Goal: Obtain resource: Download file/media

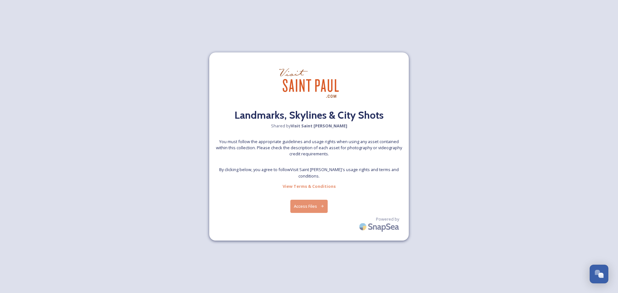
click at [322, 200] on button "Access Files" at bounding box center [309, 206] width 38 height 13
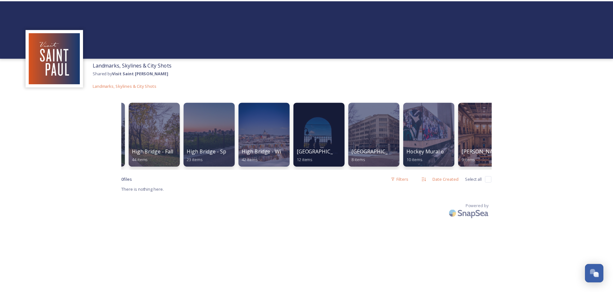
scroll to position [0, 790]
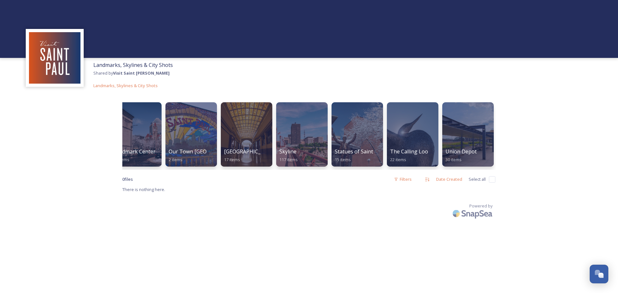
click at [537, 134] on div "Landmarks, Skylines & City Shots Shared by Visit [GEOGRAPHIC_DATA][PERSON_NAME]…" at bounding box center [309, 146] width 618 height 293
click at [364, 140] on div at bounding box center [357, 135] width 52 height 66
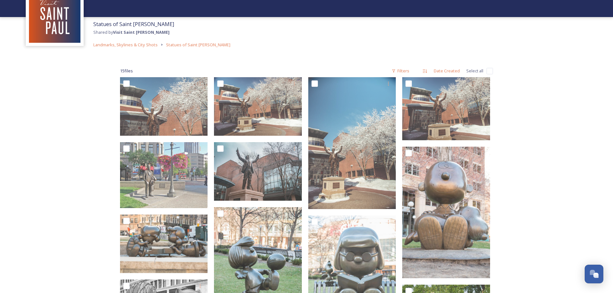
scroll to position [30, 0]
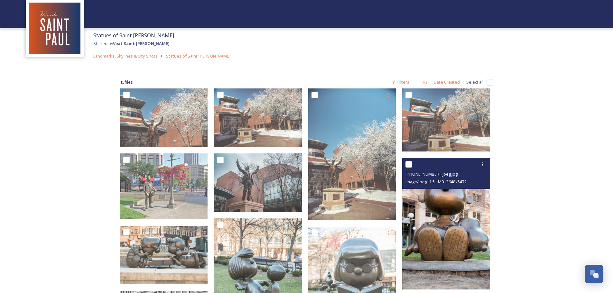
click at [466, 214] on img at bounding box center [447, 224] width 88 height 132
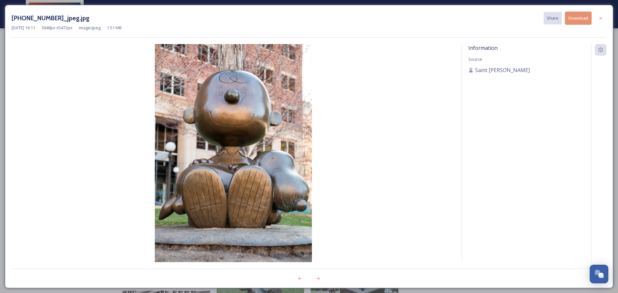
click at [587, 17] on button "Download" at bounding box center [578, 18] width 27 height 13
click at [416, 30] on div "[DATE] 16:11 3648 px x 5472 px image/jpeg 1.51 MB" at bounding box center [309, 28] width 595 height 6
click at [601, 18] on icon at bounding box center [600, 18] width 5 height 5
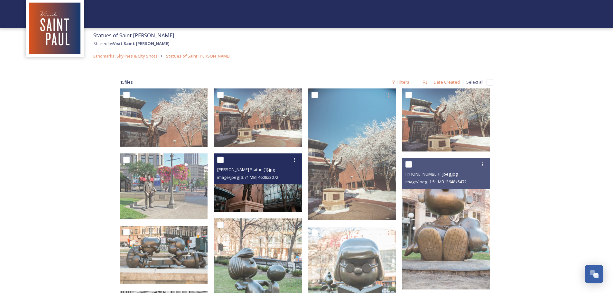
click at [244, 192] on img at bounding box center [258, 183] width 88 height 59
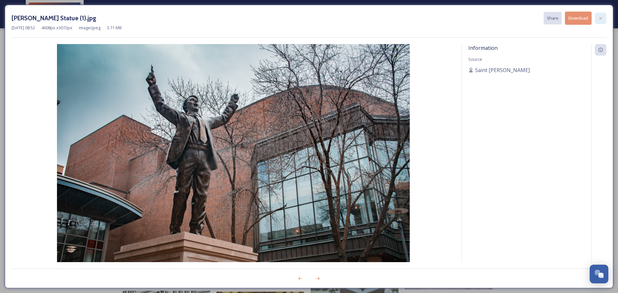
click at [599, 19] on icon at bounding box center [600, 18] width 5 height 5
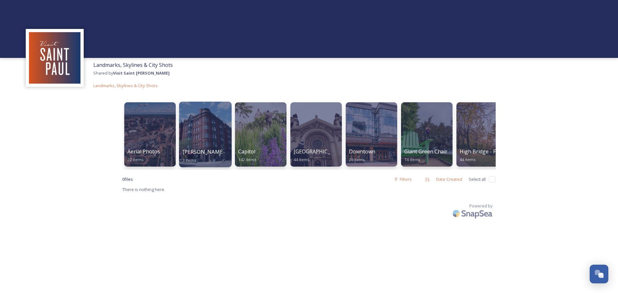
click at [215, 130] on div at bounding box center [205, 135] width 52 height 66
click at [264, 134] on div at bounding box center [260, 135] width 52 height 66
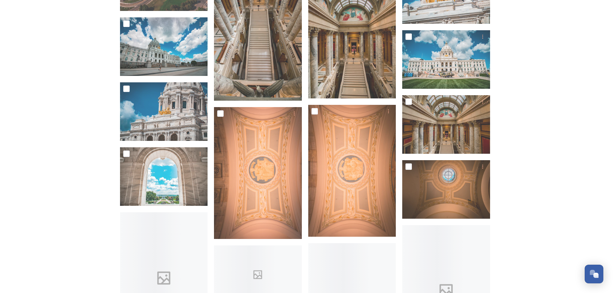
scroll to position [1771, 0]
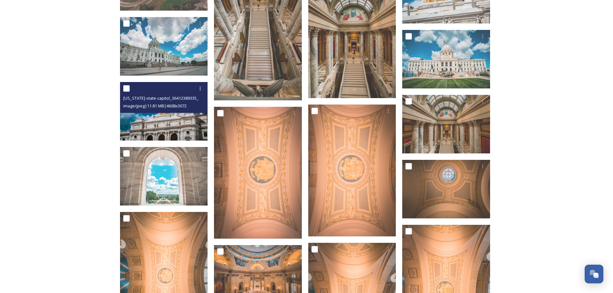
click at [172, 105] on span "image/jpeg | 11.81 MB | 4608 x 3072" at bounding box center [154, 106] width 63 height 6
click at [172, 119] on img at bounding box center [164, 111] width 88 height 59
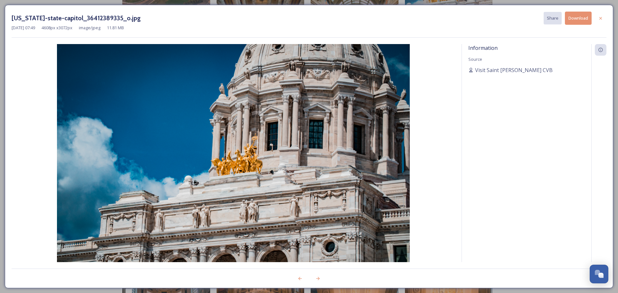
click at [579, 16] on button "Download" at bounding box center [578, 18] width 27 height 13
click at [603, 18] on icon at bounding box center [600, 18] width 5 height 5
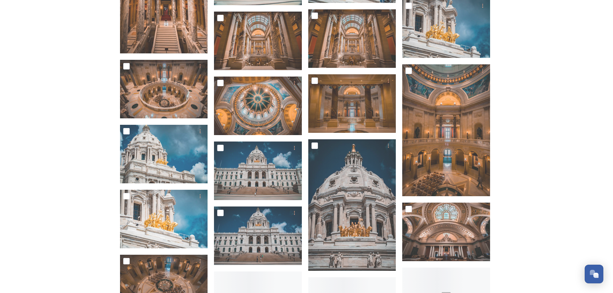
scroll to position [2480, 0]
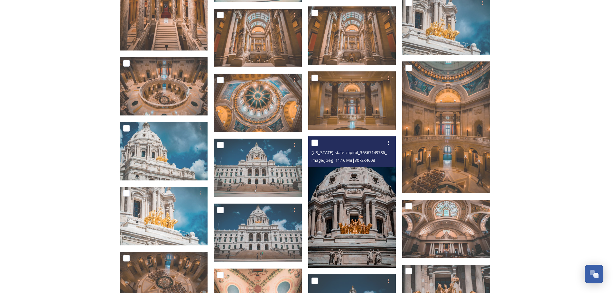
click at [358, 204] on img at bounding box center [352, 203] width 88 height 132
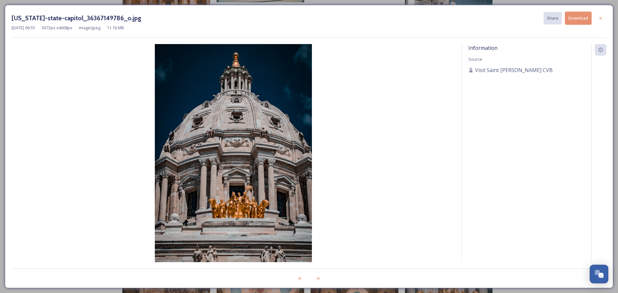
click at [584, 19] on button "Download" at bounding box center [578, 18] width 27 height 13
click at [604, 15] on div at bounding box center [601, 19] width 12 height 12
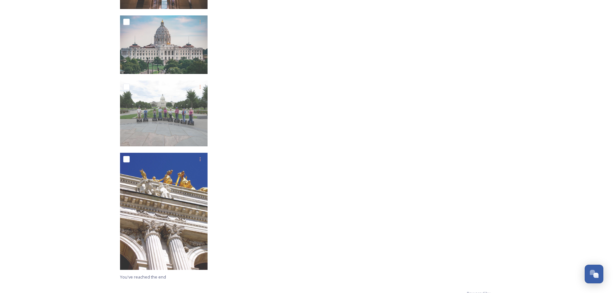
scroll to position [3210, 0]
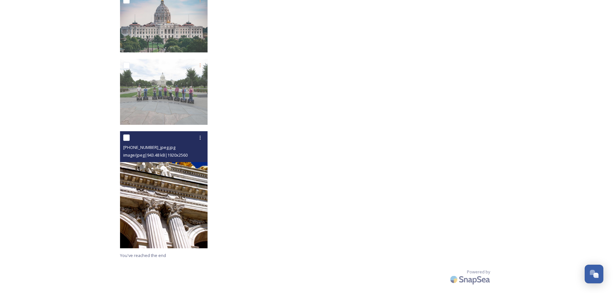
click at [167, 192] on img at bounding box center [164, 189] width 88 height 117
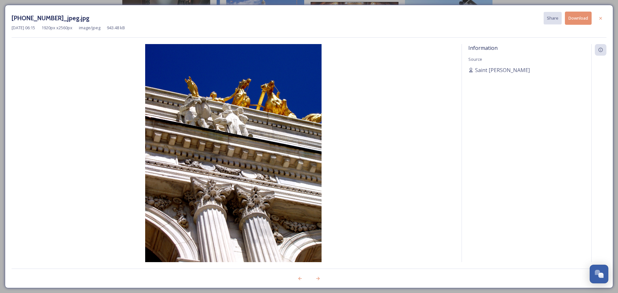
click at [579, 18] on button "Download" at bounding box center [578, 18] width 27 height 13
click at [602, 17] on icon at bounding box center [601, 18] width 3 height 3
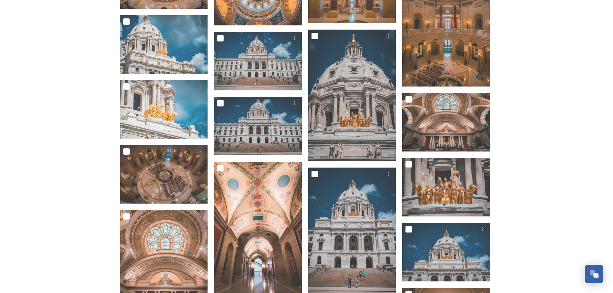
scroll to position [2501, 0]
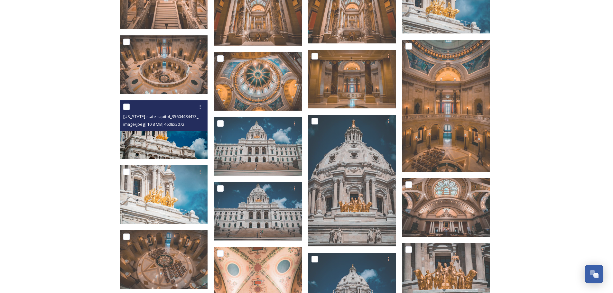
click at [174, 140] on img at bounding box center [164, 129] width 88 height 59
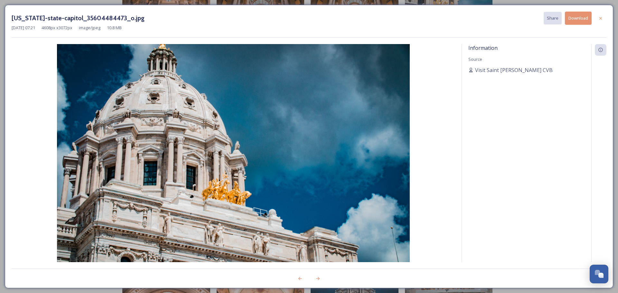
click at [578, 15] on button "Download" at bounding box center [578, 18] width 27 height 13
click at [603, 16] on icon at bounding box center [600, 18] width 5 height 5
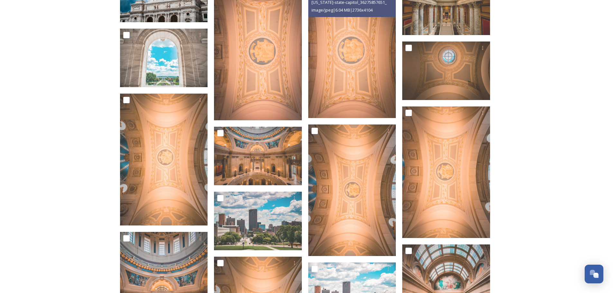
scroll to position [1889, 0]
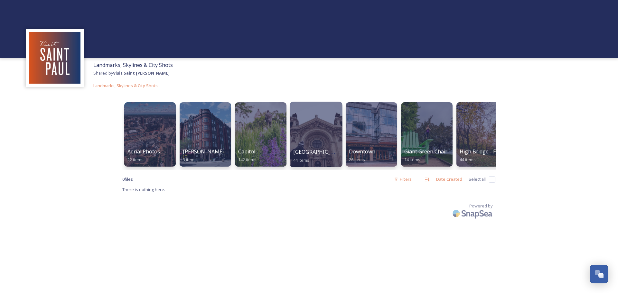
click at [314, 154] on span "[GEOGRAPHIC_DATA][PERSON_NAME]" at bounding box center [340, 151] width 95 height 7
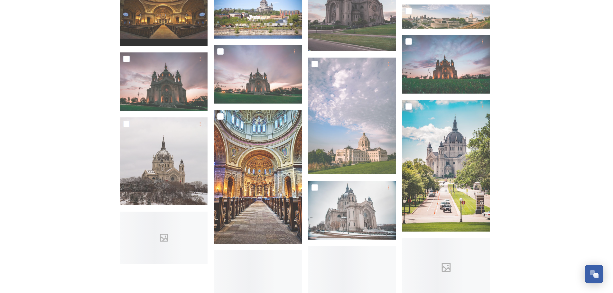
scroll to position [676, 0]
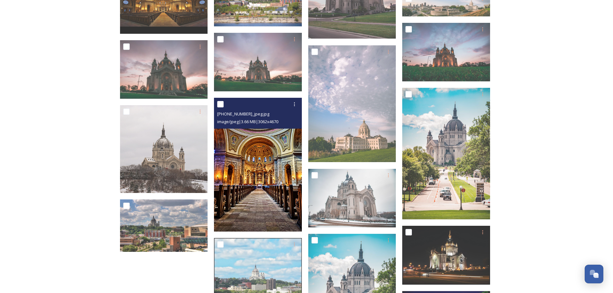
click at [246, 154] on img at bounding box center [258, 165] width 88 height 134
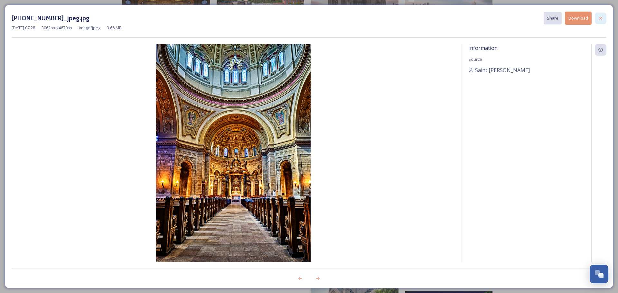
click at [602, 16] on icon at bounding box center [600, 18] width 5 height 5
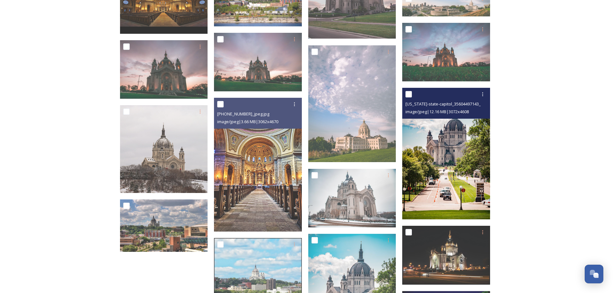
click at [449, 131] on img at bounding box center [447, 154] width 88 height 132
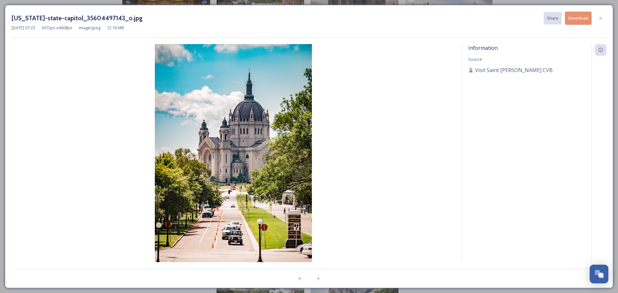
click at [586, 19] on button "Download" at bounding box center [578, 18] width 27 height 13
click at [602, 19] on icon at bounding box center [600, 18] width 5 height 5
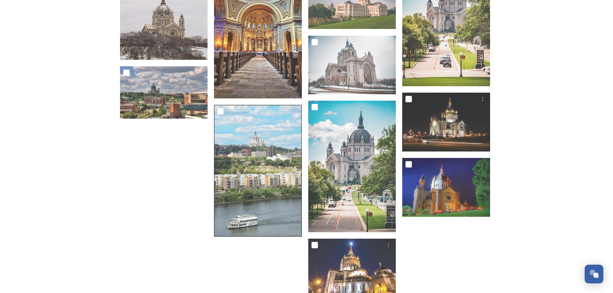
scroll to position [802, 0]
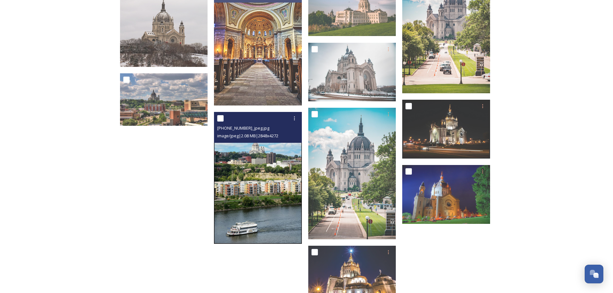
click at [258, 170] on img at bounding box center [258, 178] width 88 height 132
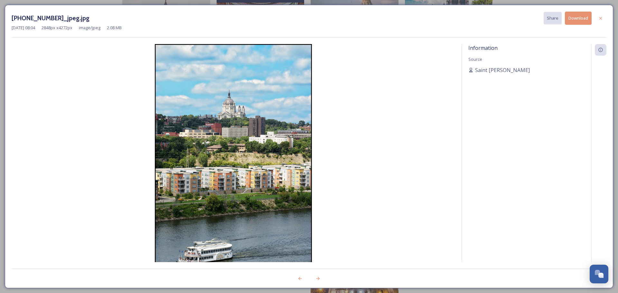
click at [576, 15] on button "Download" at bounding box center [578, 18] width 27 height 13
click at [601, 17] on icon at bounding box center [600, 18] width 5 height 5
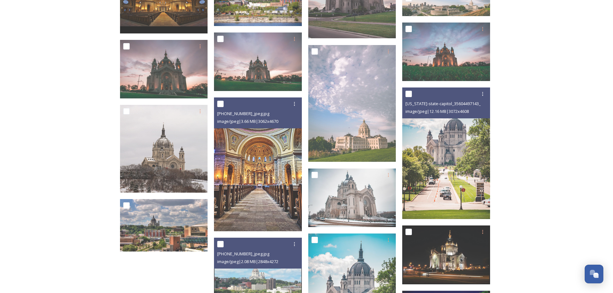
scroll to position [674, 0]
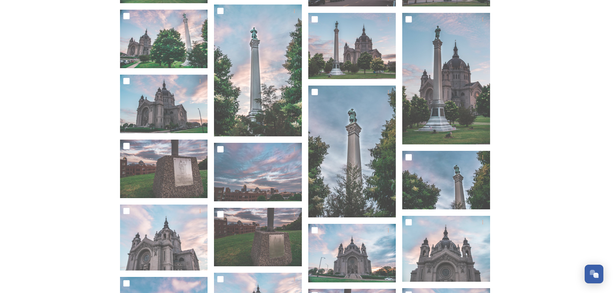
scroll to position [255, 0]
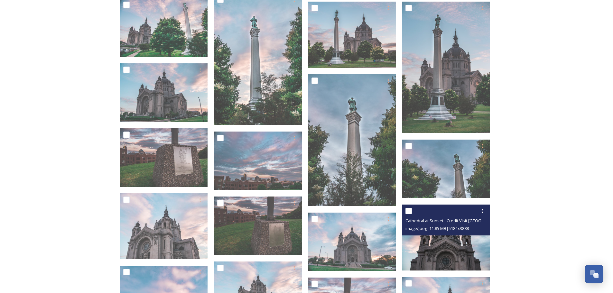
click at [443, 244] on img at bounding box center [447, 238] width 88 height 66
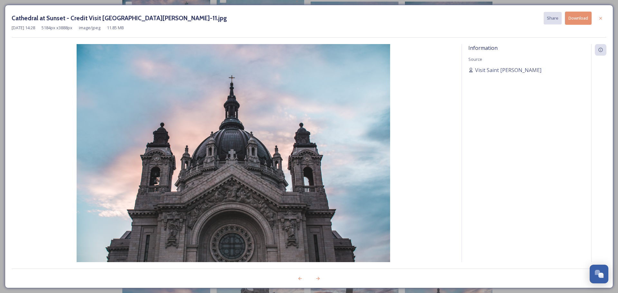
drag, startPoint x: 572, startPoint y: 19, endPoint x: 582, endPoint y: 20, distance: 10.0
click at [572, 19] on button "Download" at bounding box center [578, 18] width 27 height 13
click at [602, 19] on icon at bounding box center [601, 17] width 3 height 3
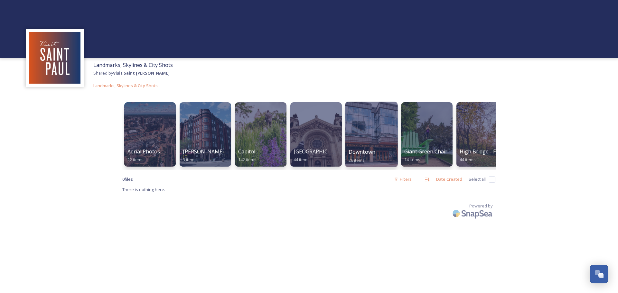
click at [386, 156] on div "Downtown 26 items" at bounding box center [372, 156] width 46 height 16
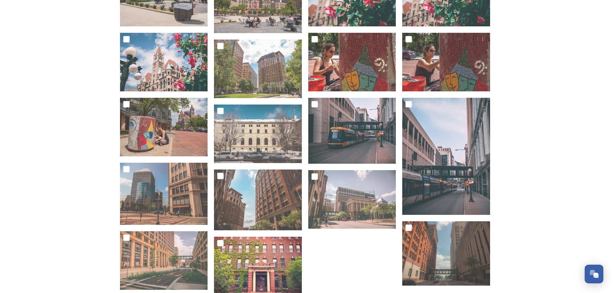
scroll to position [290, 0]
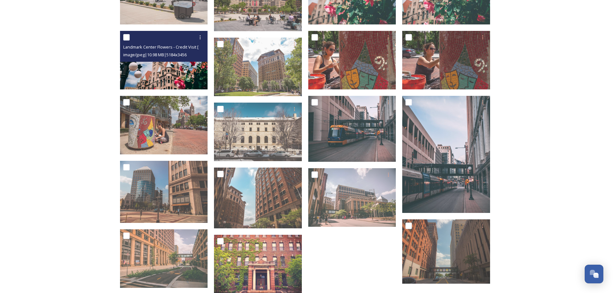
click at [170, 50] on span "Landmark Center Flowers - Credit Visit [GEOGRAPHIC_DATA][PERSON_NAME]-5.jpg" at bounding box center [201, 47] width 157 height 6
click at [170, 69] on img at bounding box center [164, 60] width 88 height 59
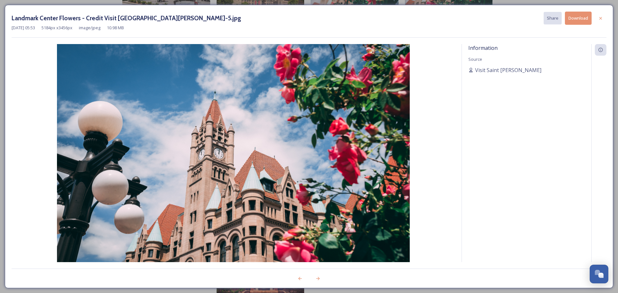
click at [580, 16] on button "Download" at bounding box center [578, 18] width 27 height 13
drag, startPoint x: 604, startPoint y: 18, endPoint x: 596, endPoint y: 26, distance: 11.6
click at [604, 18] on div at bounding box center [601, 19] width 12 height 12
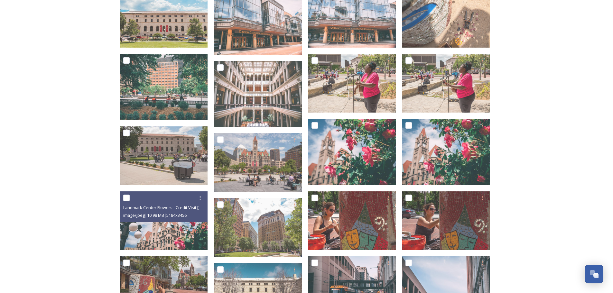
scroll to position [109, 0]
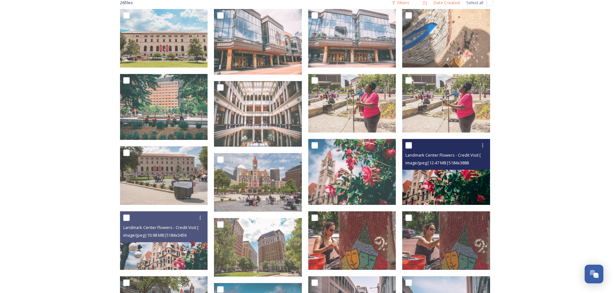
click at [465, 190] on img at bounding box center [447, 172] width 88 height 66
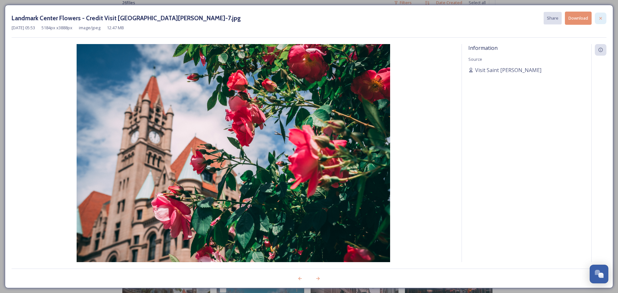
click at [601, 21] on div at bounding box center [601, 19] width 12 height 12
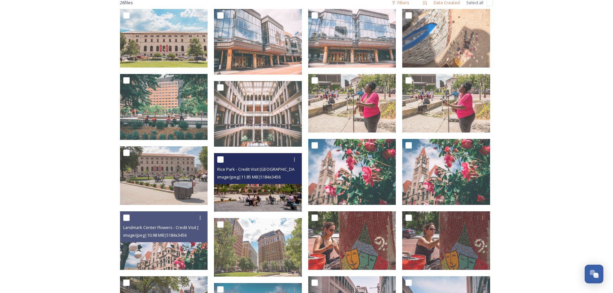
click at [275, 188] on img at bounding box center [258, 182] width 88 height 59
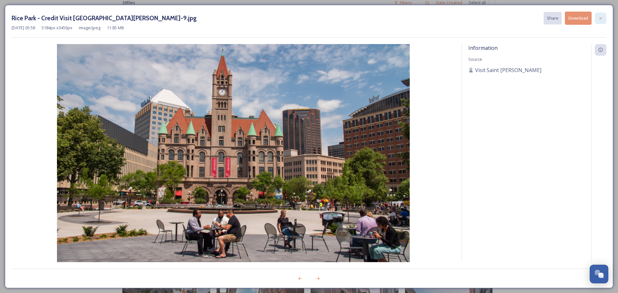
click at [599, 17] on icon at bounding box center [600, 18] width 5 height 5
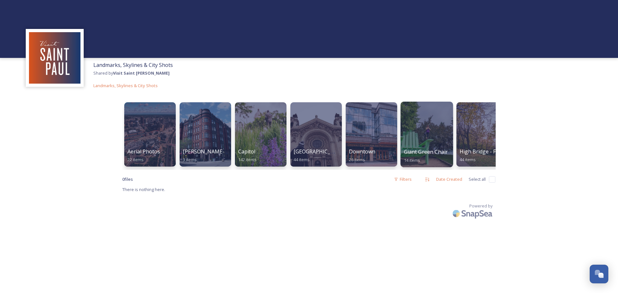
click at [429, 149] on span "Giant Green Chair" at bounding box center [426, 151] width 44 height 7
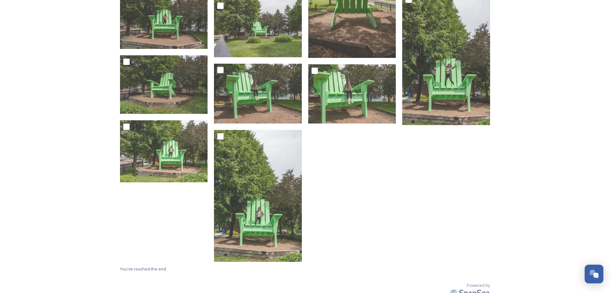
scroll to position [258, 0]
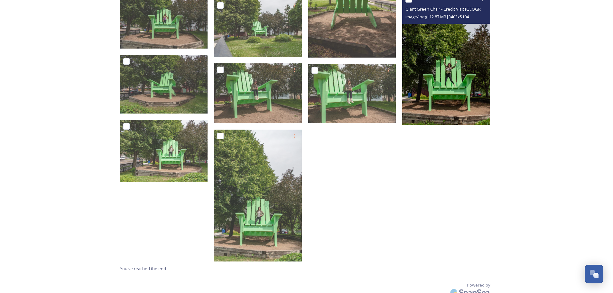
click at [435, 87] on img at bounding box center [447, 59] width 88 height 132
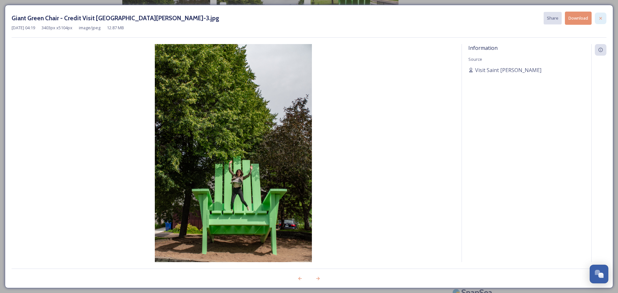
click at [603, 16] on icon at bounding box center [600, 18] width 5 height 5
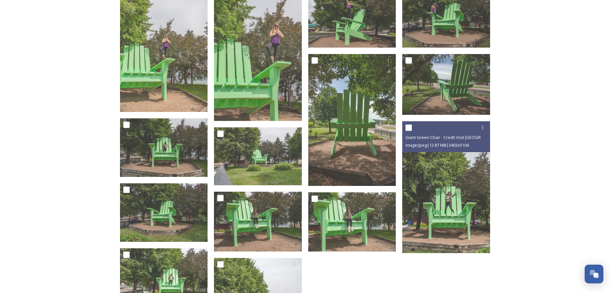
scroll to position [129, 0]
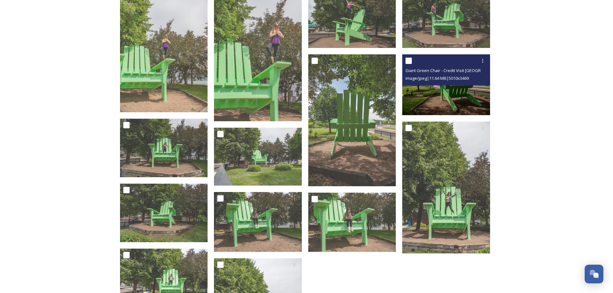
click at [458, 90] on img at bounding box center [447, 84] width 88 height 61
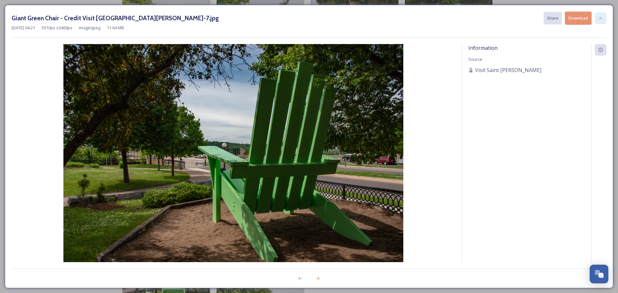
click at [601, 19] on icon at bounding box center [600, 18] width 5 height 5
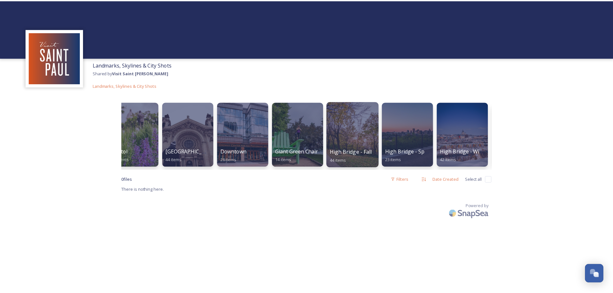
scroll to position [0, 129]
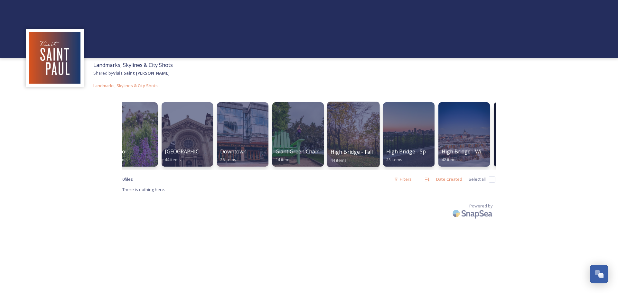
click at [348, 125] on div at bounding box center [353, 135] width 52 height 66
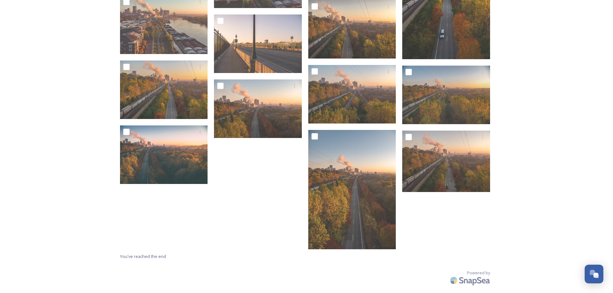
scroll to position [755, 0]
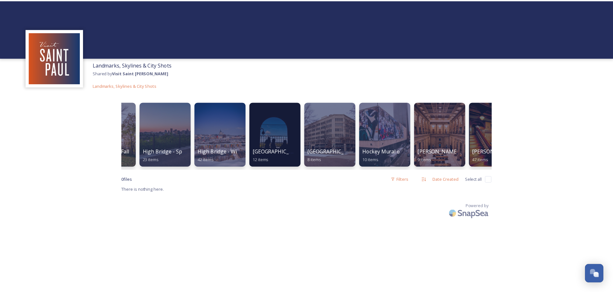
scroll to position [0, 374]
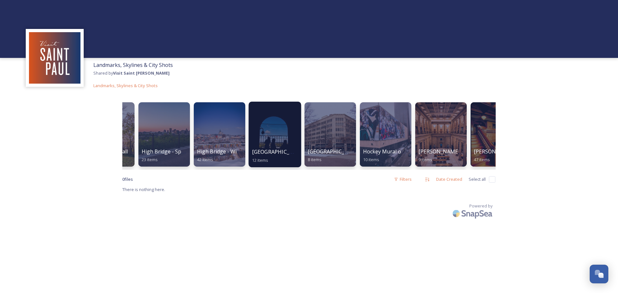
click at [275, 139] on div at bounding box center [275, 135] width 52 height 66
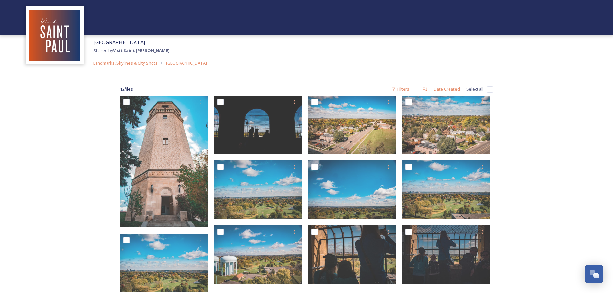
scroll to position [3, 0]
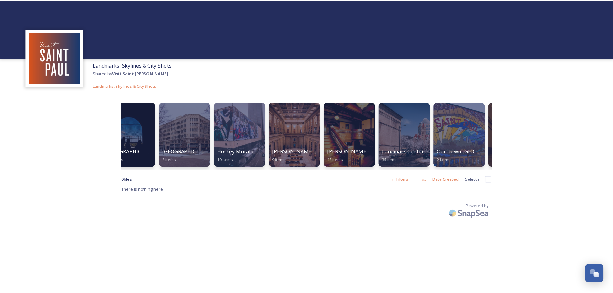
scroll to position [0, 528]
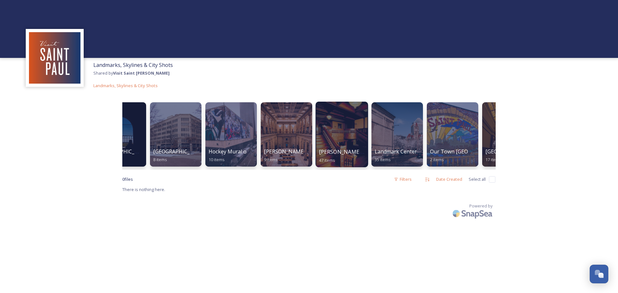
click at [330, 129] on div at bounding box center [342, 135] width 52 height 66
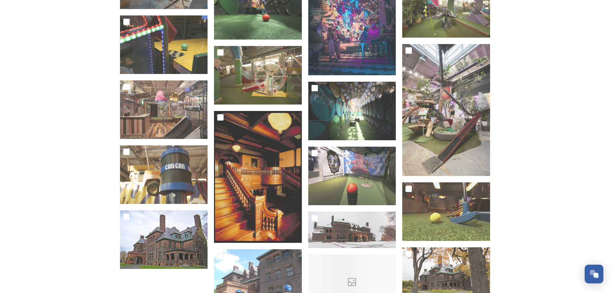
scroll to position [904, 0]
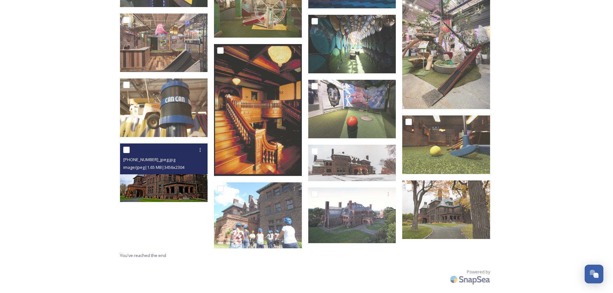
click at [178, 183] on img at bounding box center [164, 173] width 88 height 59
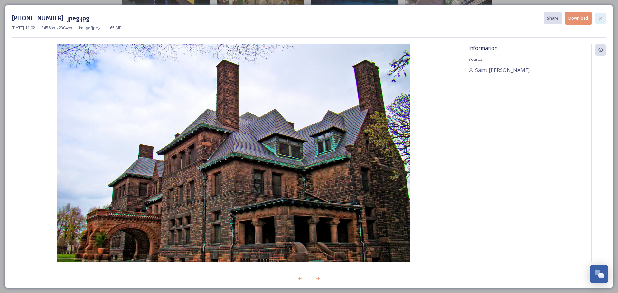
click at [599, 20] on icon at bounding box center [600, 18] width 5 height 5
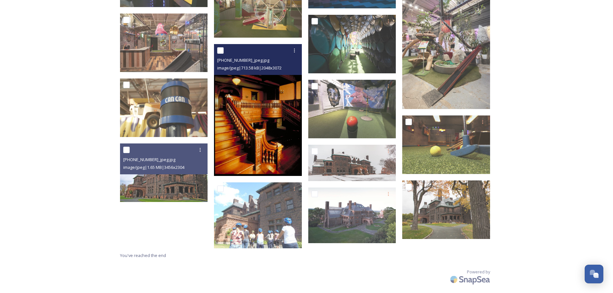
click at [249, 143] on img at bounding box center [258, 110] width 88 height 132
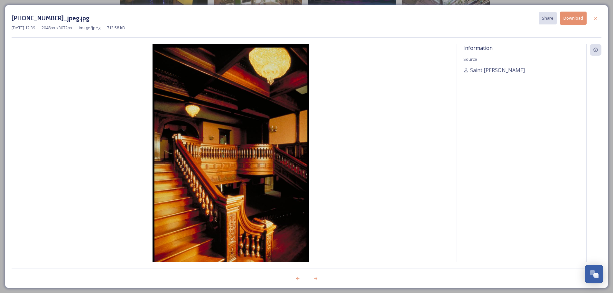
scroll to position [898, 0]
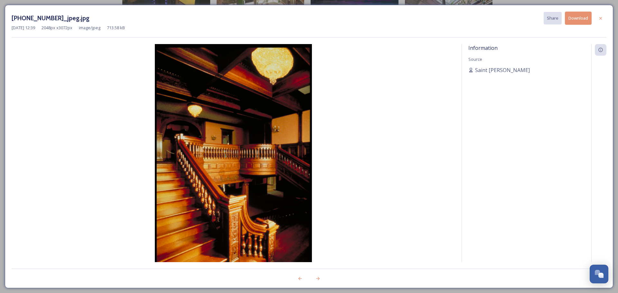
click at [590, 18] on button "Download" at bounding box center [578, 18] width 27 height 13
click at [602, 19] on icon at bounding box center [600, 18] width 5 height 5
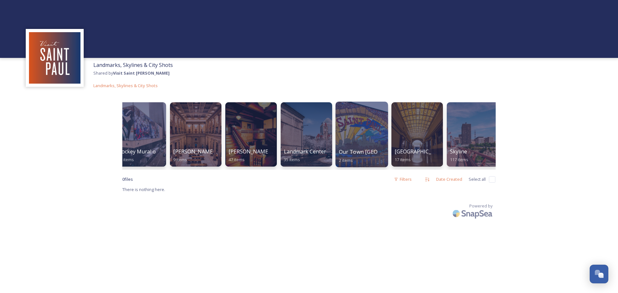
scroll to position [0, 618]
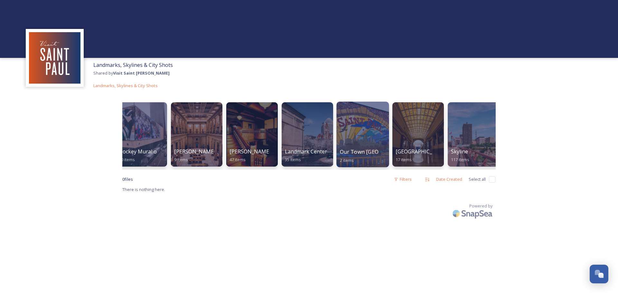
click at [365, 145] on div at bounding box center [363, 135] width 52 height 66
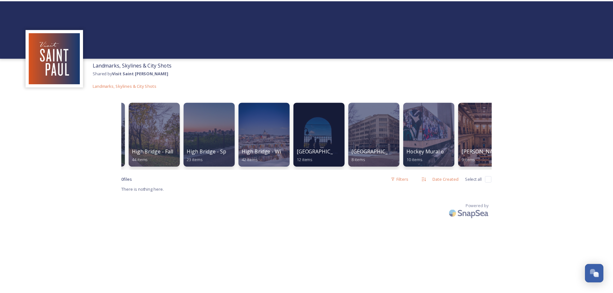
scroll to position [0, 654]
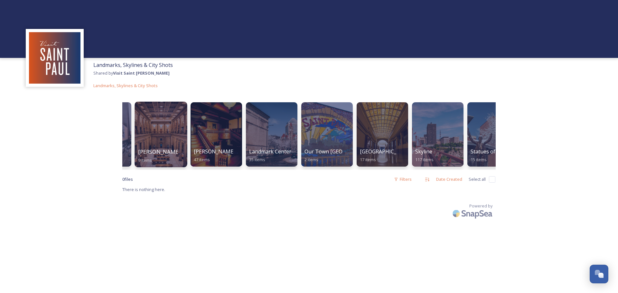
click at [167, 142] on div at bounding box center [161, 135] width 52 height 66
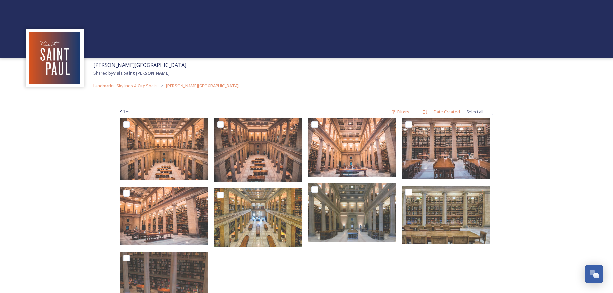
scroll to position [62, 0]
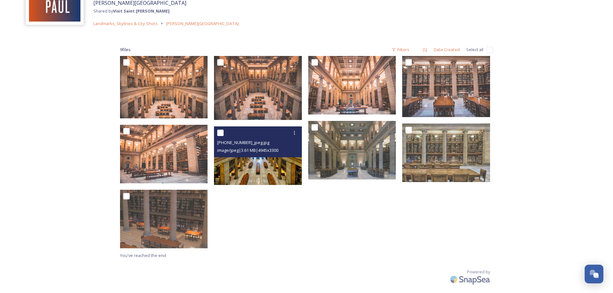
click at [268, 166] on img at bounding box center [258, 156] width 88 height 59
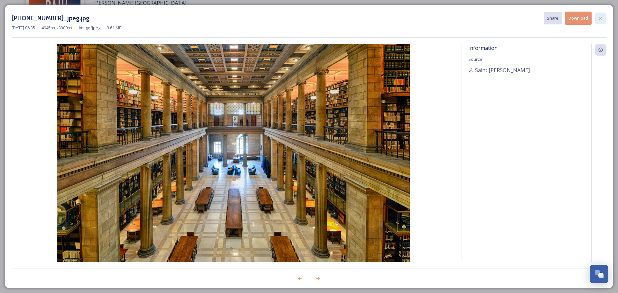
click at [601, 21] on div at bounding box center [601, 19] width 12 height 12
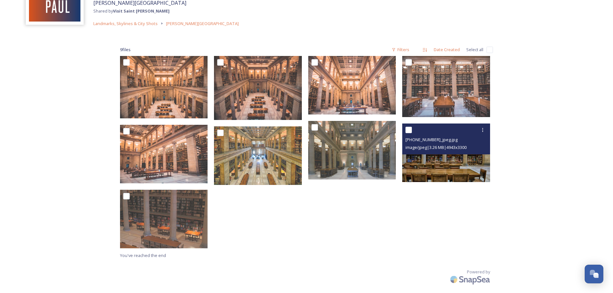
click at [455, 170] on img at bounding box center [447, 153] width 88 height 59
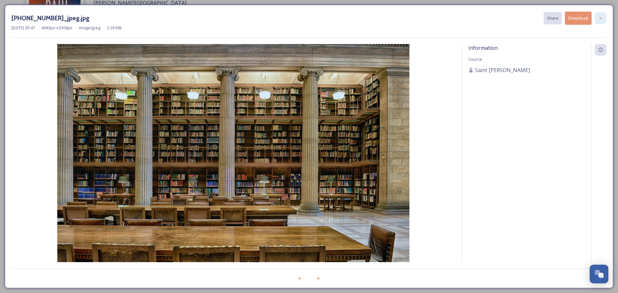
click at [601, 19] on icon at bounding box center [600, 18] width 5 height 5
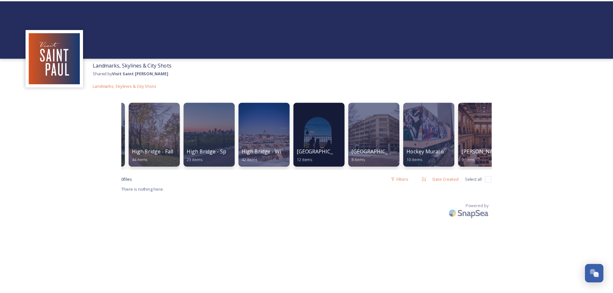
scroll to position [0, 654]
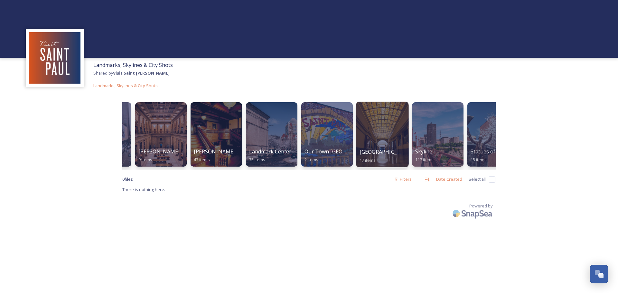
click at [391, 135] on div at bounding box center [382, 135] width 52 height 66
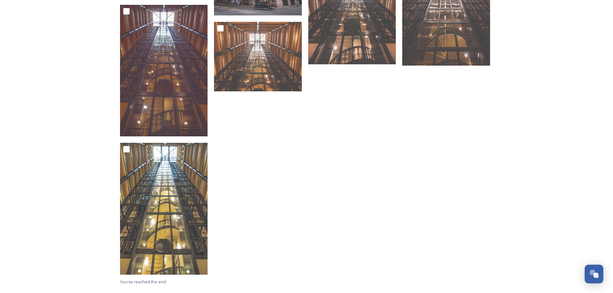
scroll to position [386, 0]
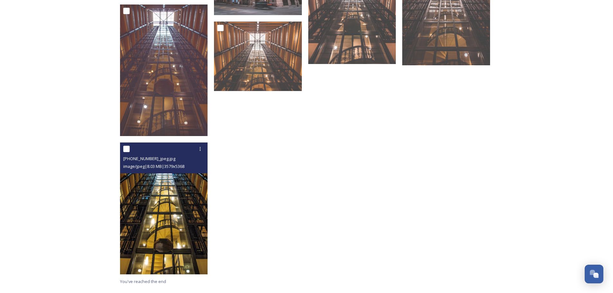
click at [165, 201] on img at bounding box center [164, 209] width 88 height 132
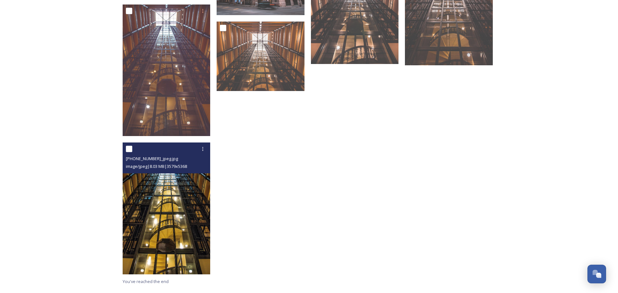
scroll to position [274, 0]
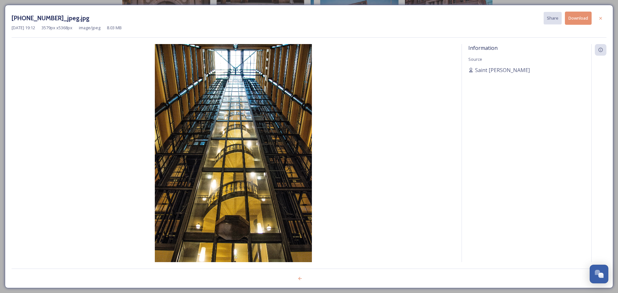
drag, startPoint x: 604, startPoint y: 17, endPoint x: 593, endPoint y: 24, distance: 13.6
click at [604, 17] on div at bounding box center [601, 19] width 12 height 12
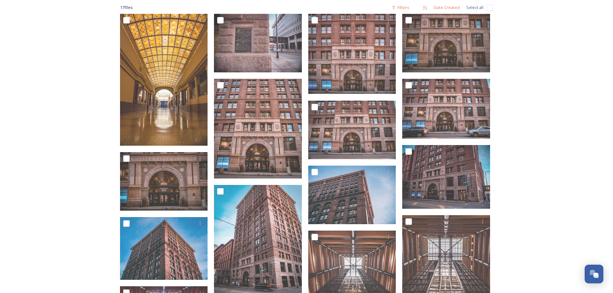
scroll to position [97, 0]
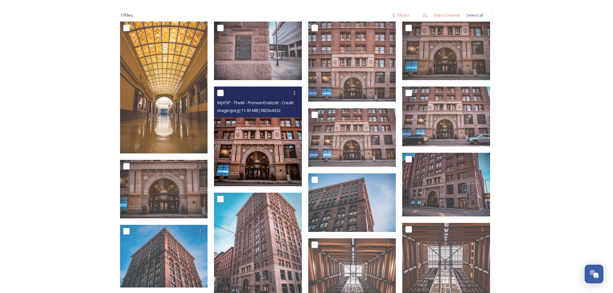
click at [268, 157] on img at bounding box center [258, 137] width 88 height 100
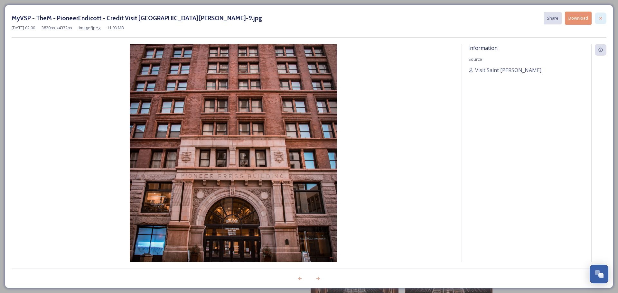
click at [603, 20] on icon at bounding box center [600, 18] width 5 height 5
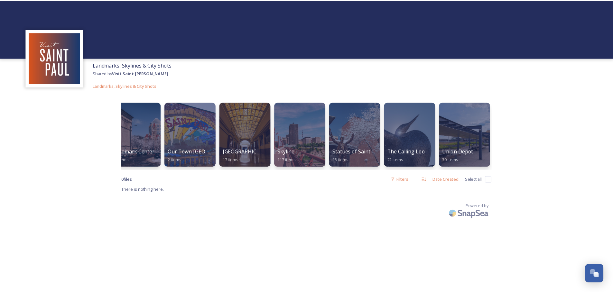
scroll to position [0, 790]
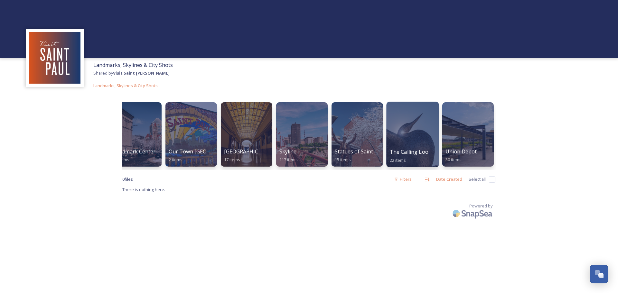
click at [417, 136] on div at bounding box center [412, 135] width 52 height 66
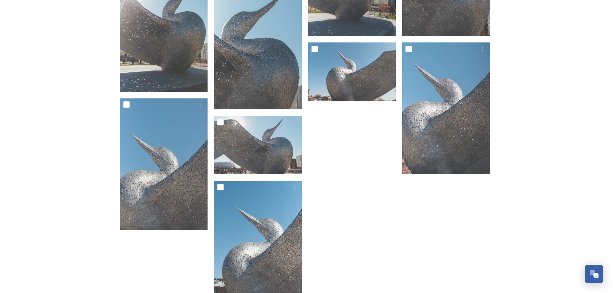
scroll to position [547, 0]
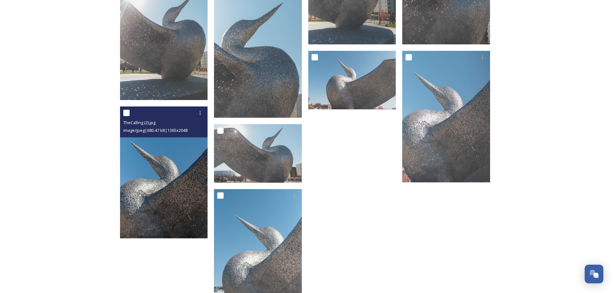
click at [175, 168] on img at bounding box center [164, 173] width 88 height 132
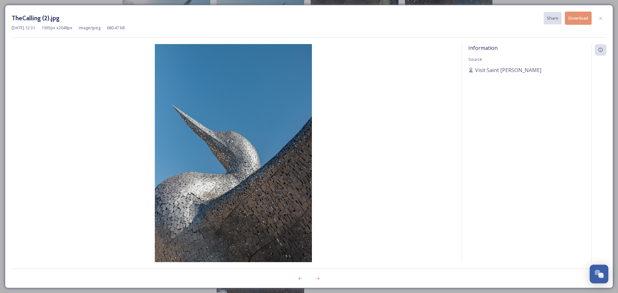
click at [580, 20] on button "Download" at bounding box center [578, 18] width 27 height 13
click at [603, 19] on div at bounding box center [601, 19] width 12 height 12
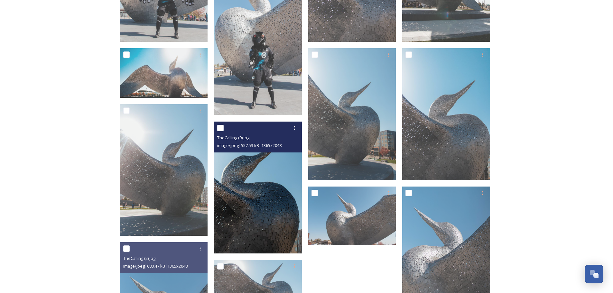
scroll to position [386, 0]
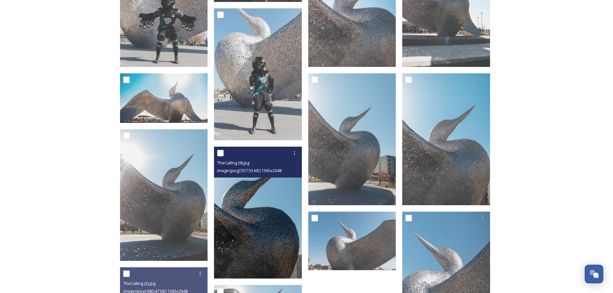
click at [240, 211] on img at bounding box center [258, 213] width 88 height 132
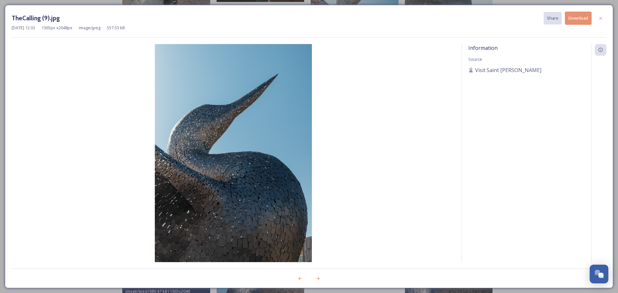
click at [583, 18] on button "Download" at bounding box center [578, 18] width 27 height 13
click at [600, 18] on icon at bounding box center [600, 18] width 5 height 5
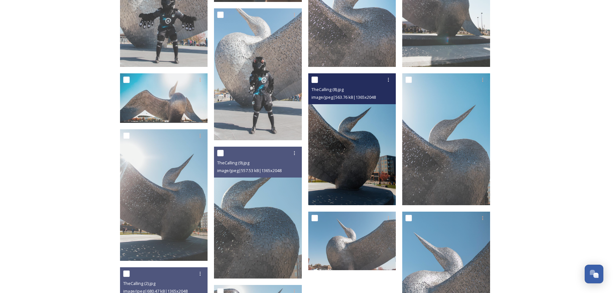
scroll to position [515, 0]
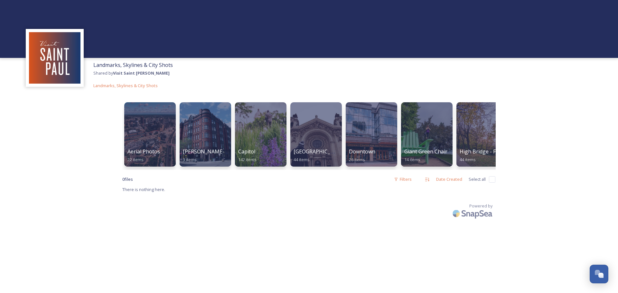
click at [485, 169] on div "Aerial Photos 22 items [PERSON_NAME][GEOGRAPHIC_DATA] 3 items Capitol 142 items…" at bounding box center [309, 134] width 374 height 71
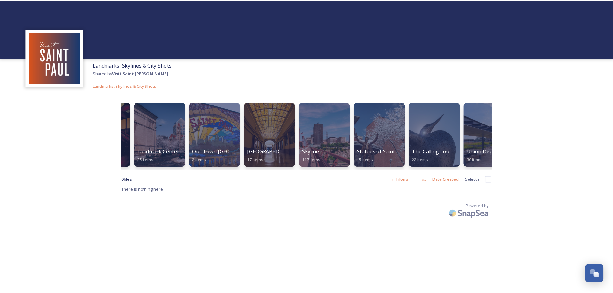
scroll to position [0, 790]
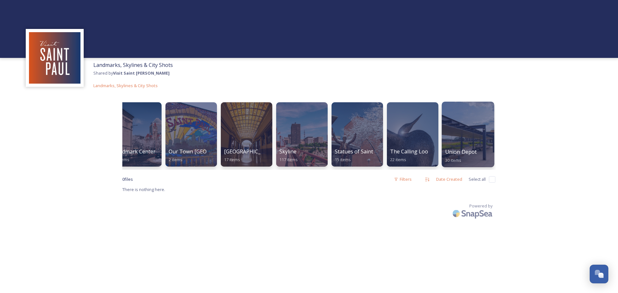
click at [482, 138] on div at bounding box center [468, 135] width 52 height 66
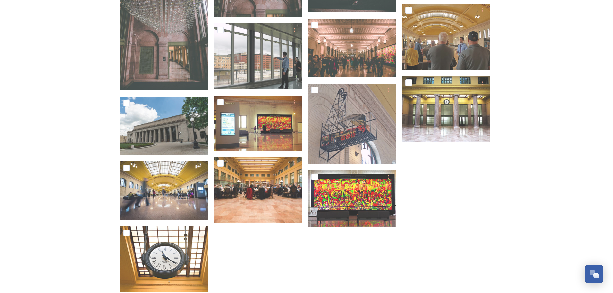
scroll to position [464, 0]
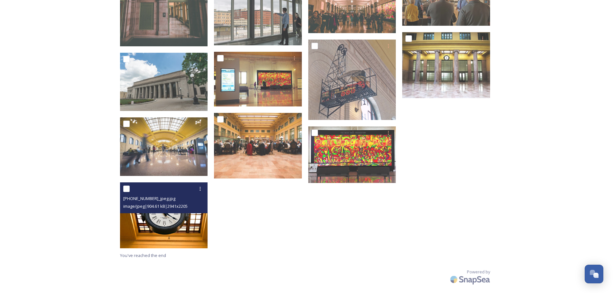
click at [134, 223] on img at bounding box center [164, 216] width 88 height 66
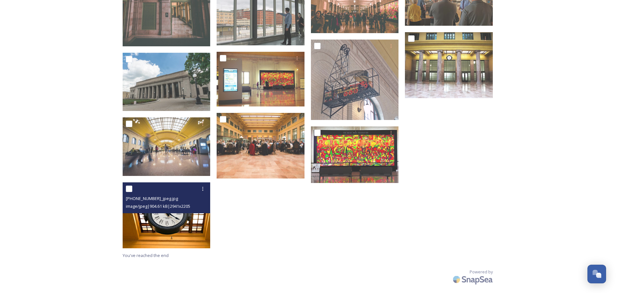
scroll to position [399, 0]
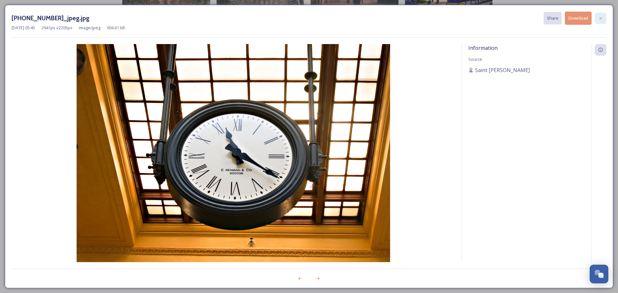
click at [598, 14] on div at bounding box center [601, 19] width 12 height 12
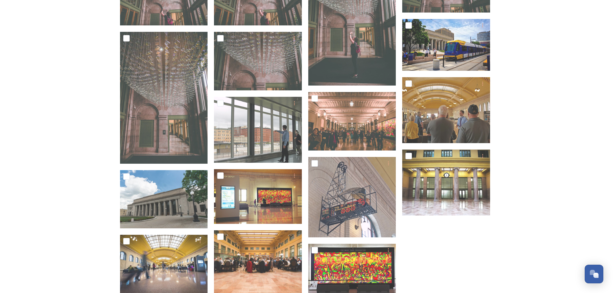
scroll to position [335, 0]
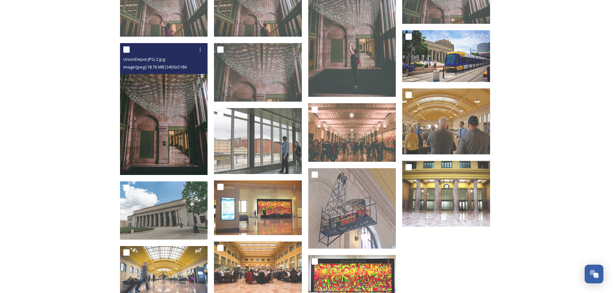
click at [151, 151] on img at bounding box center [164, 109] width 88 height 132
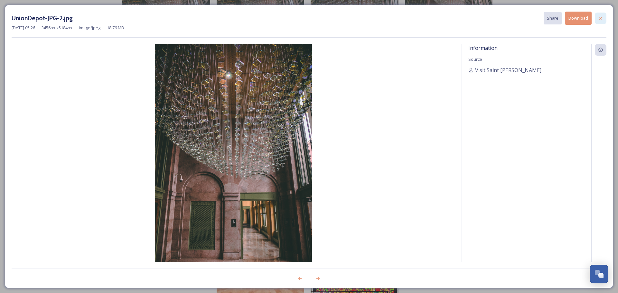
click at [600, 17] on icon at bounding box center [600, 18] width 5 height 5
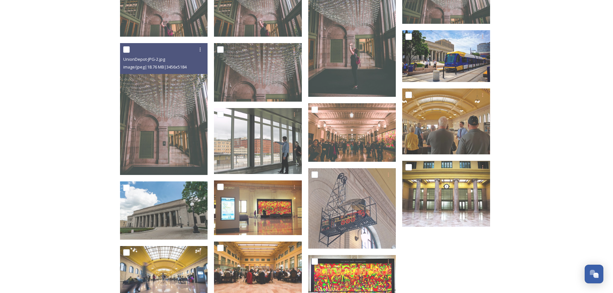
scroll to position [271, 0]
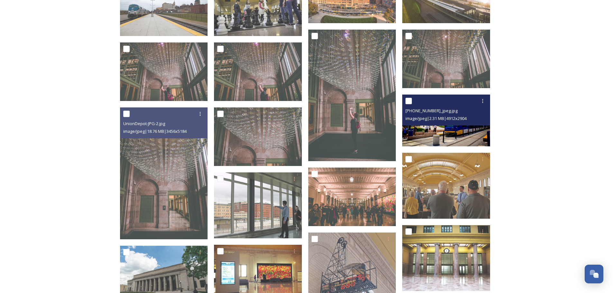
click at [473, 131] on img at bounding box center [447, 121] width 88 height 52
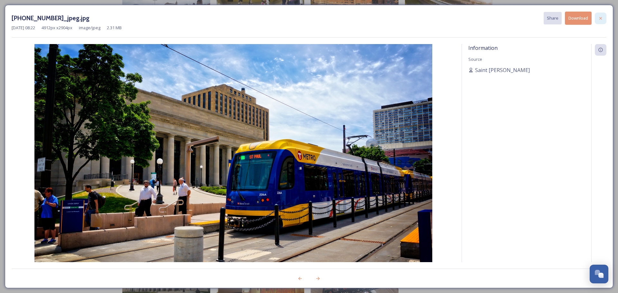
click at [597, 22] on div at bounding box center [601, 19] width 12 height 12
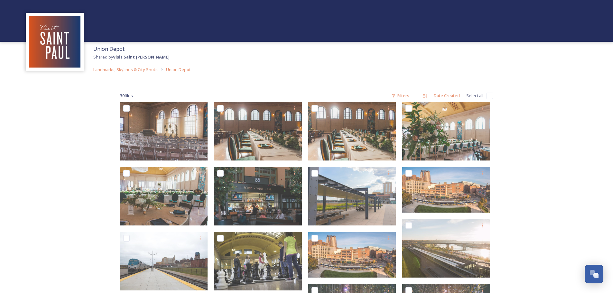
scroll to position [13, 0]
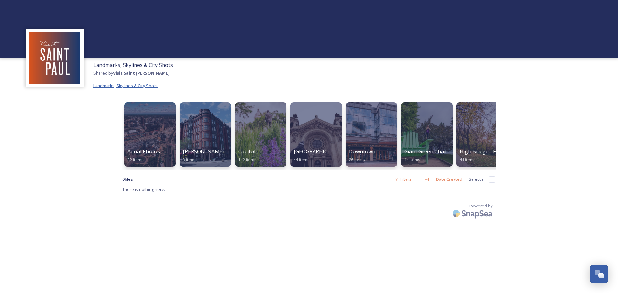
click at [142, 86] on span "Landmarks, Skylines & City Shots" at bounding box center [125, 86] width 64 height 6
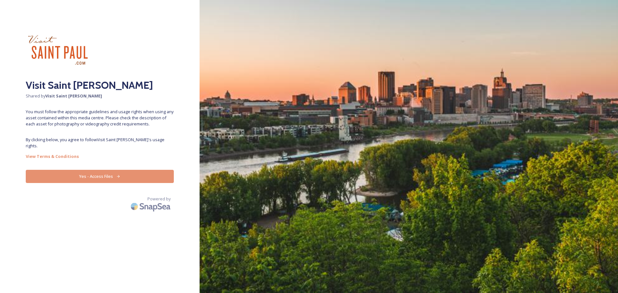
click at [150, 124] on span "You must follow the appropriate guidelines and usage rights when using any asse…" at bounding box center [100, 118] width 148 height 19
click at [121, 170] on button "Yes - Access Files" at bounding box center [100, 176] width 148 height 13
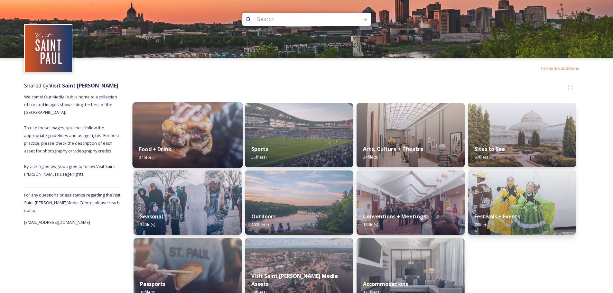
click at [224, 126] on img at bounding box center [188, 135] width 110 height 66
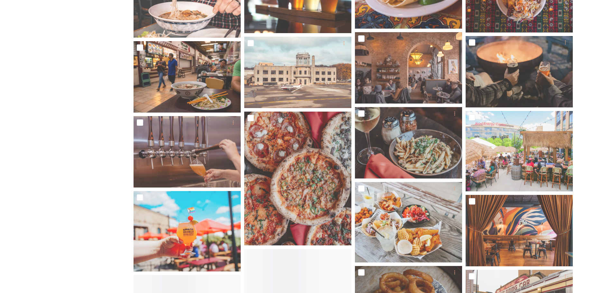
scroll to position [322, 0]
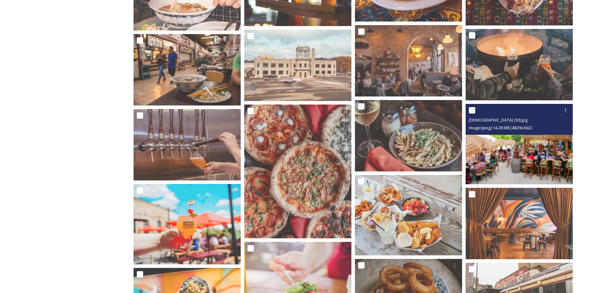
click at [516, 155] on img at bounding box center [519, 144] width 107 height 81
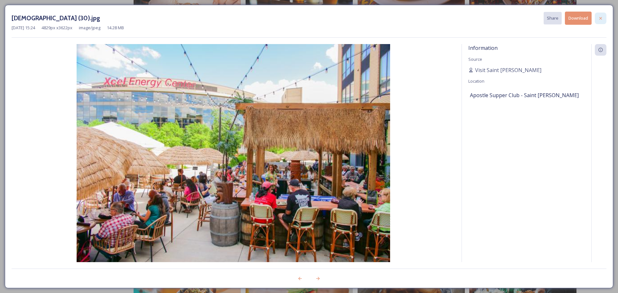
click at [602, 18] on icon at bounding box center [600, 18] width 5 height 5
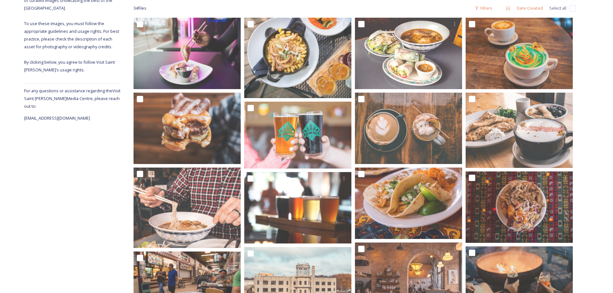
scroll to position [129, 0]
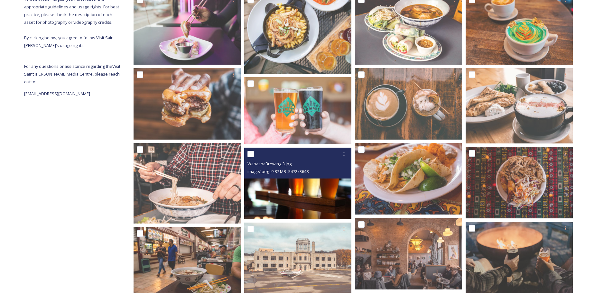
click at [290, 190] on img at bounding box center [297, 183] width 107 height 71
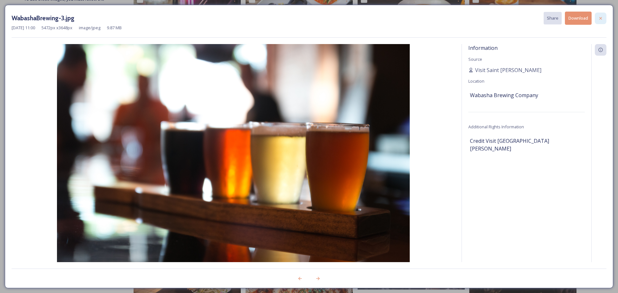
click at [602, 20] on icon at bounding box center [600, 18] width 5 height 5
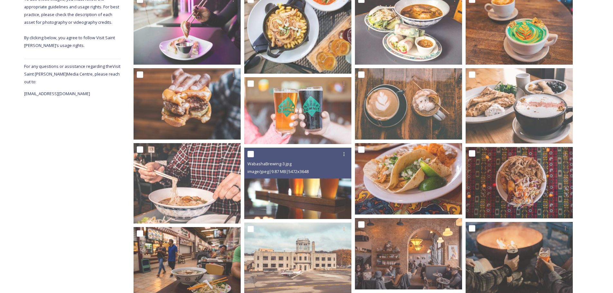
scroll to position [64, 0]
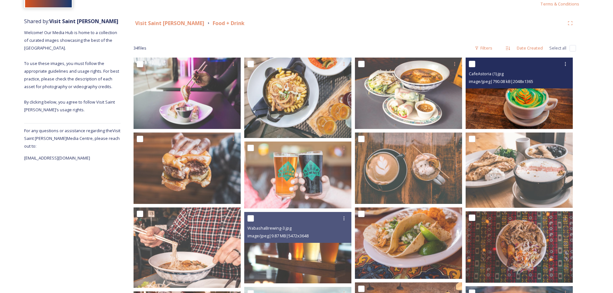
click at [525, 109] on img at bounding box center [519, 93] width 107 height 71
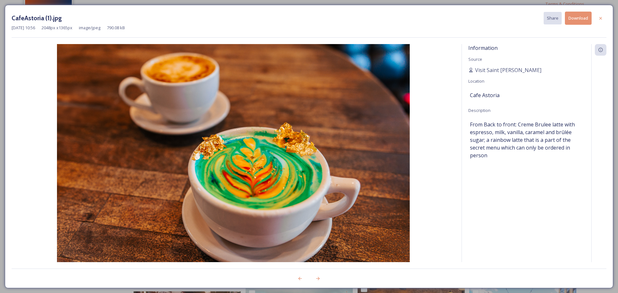
click at [573, 17] on button "Download" at bounding box center [578, 18] width 27 height 13
click at [602, 18] on icon at bounding box center [600, 18] width 5 height 5
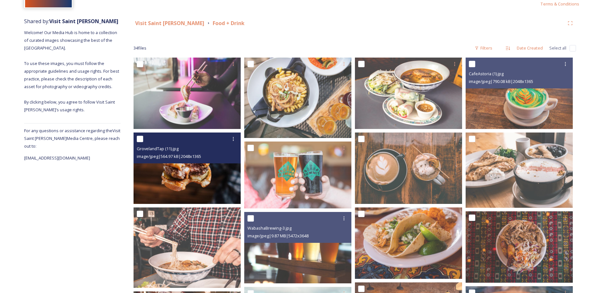
click at [199, 176] on img at bounding box center [187, 168] width 107 height 71
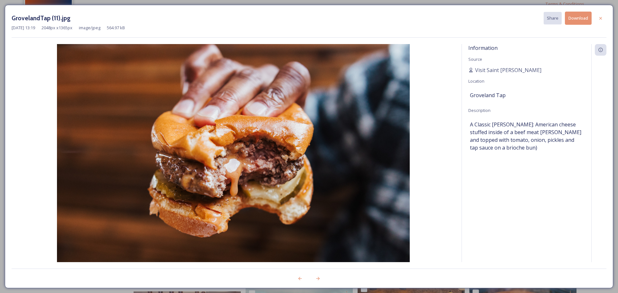
click at [584, 20] on button "Download" at bounding box center [578, 18] width 27 height 13
click at [598, 19] on div at bounding box center [601, 19] width 12 height 12
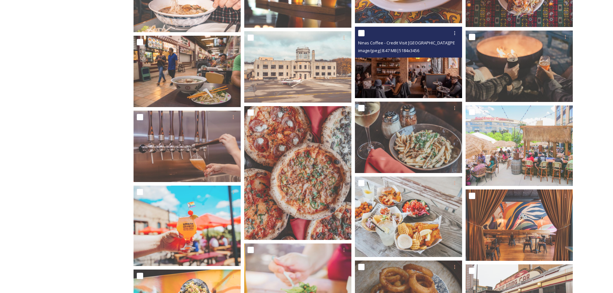
scroll to position [322, 0]
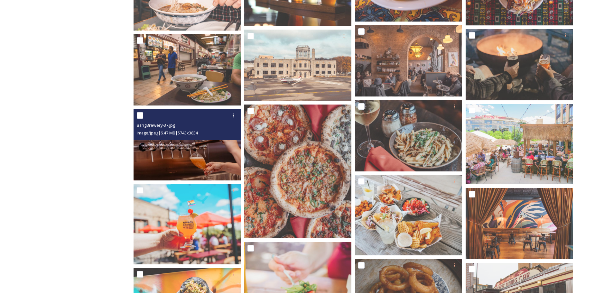
click at [205, 161] on img at bounding box center [187, 144] width 107 height 71
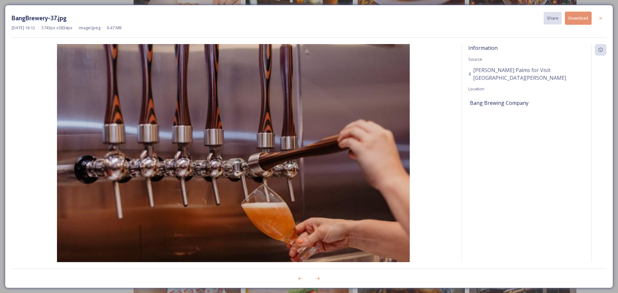
click at [582, 19] on button "Download" at bounding box center [578, 18] width 27 height 13
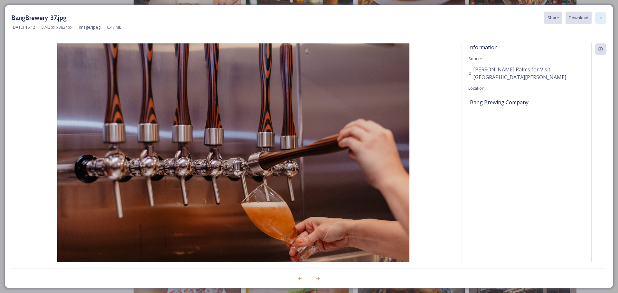
click at [600, 20] on icon at bounding box center [600, 17] width 5 height 5
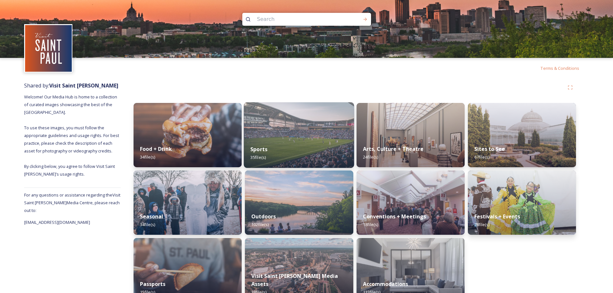
click at [308, 150] on div "Sports 35 file(s)" at bounding box center [299, 153] width 110 height 29
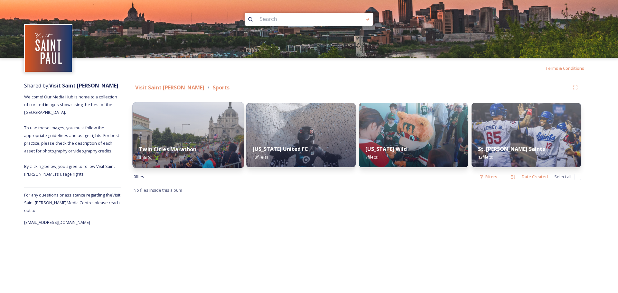
click at [206, 137] on img at bounding box center [189, 135] width 112 height 66
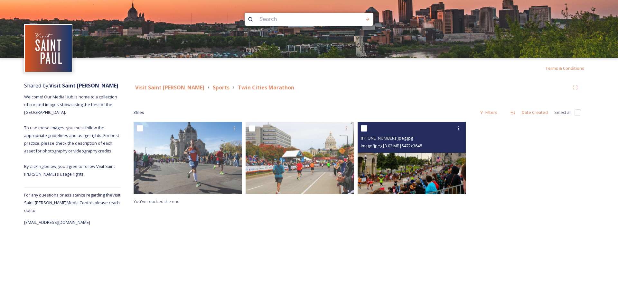
click at [441, 167] on img at bounding box center [412, 158] width 109 height 72
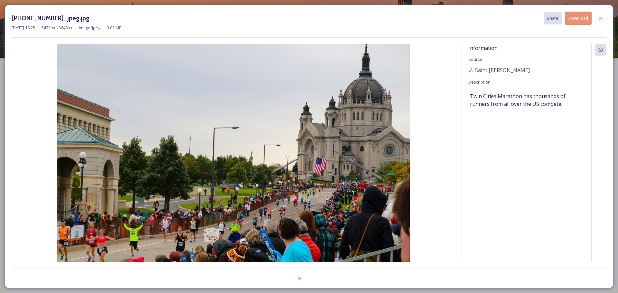
click at [583, 20] on button "Download" at bounding box center [578, 18] width 27 height 13
click at [602, 19] on icon at bounding box center [601, 18] width 3 height 3
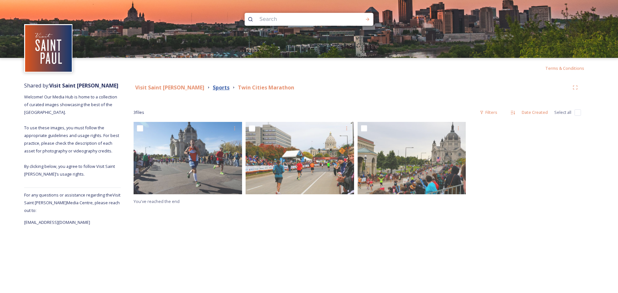
click at [213, 88] on strong "Sports" at bounding box center [221, 87] width 17 height 7
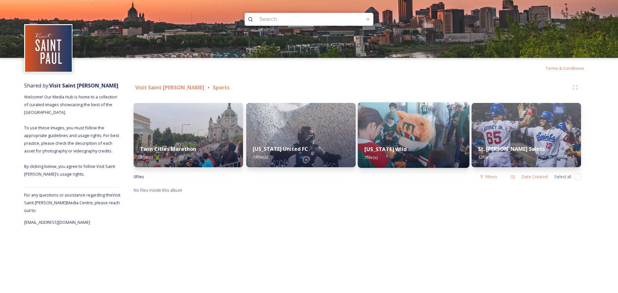
click at [427, 138] on img at bounding box center [414, 135] width 112 height 66
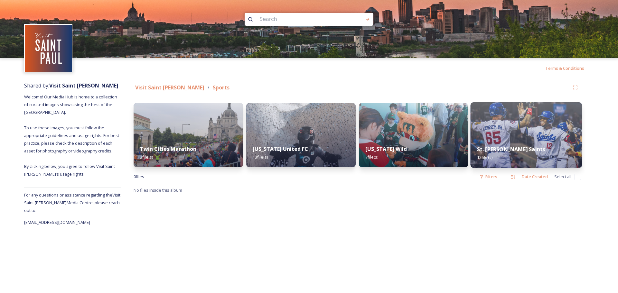
click at [524, 157] on div "St. Paul Saints 12 file(s)" at bounding box center [527, 153] width 112 height 29
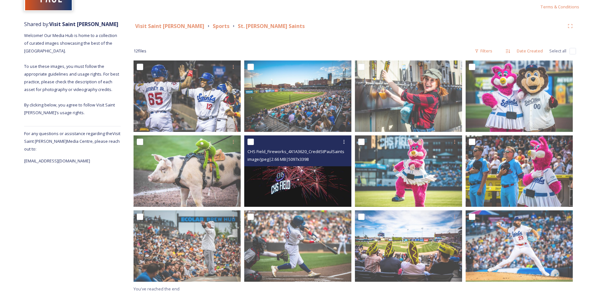
scroll to position [64, 0]
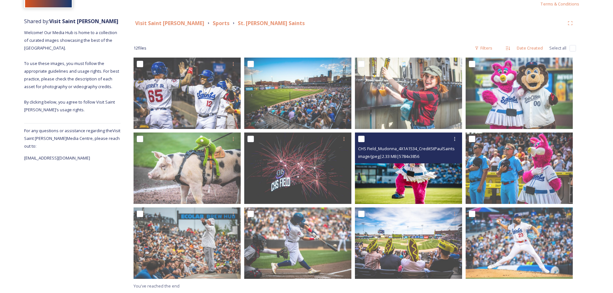
click at [448, 185] on img at bounding box center [408, 168] width 107 height 71
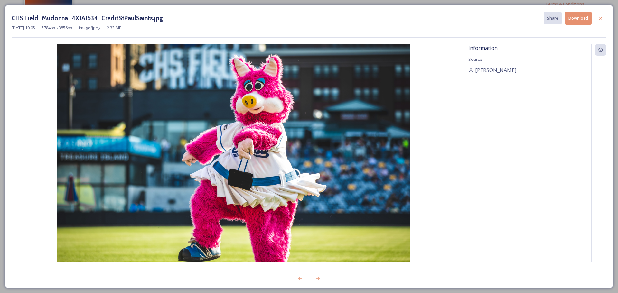
click at [584, 19] on button "Download" at bounding box center [578, 18] width 27 height 13
click at [603, 16] on icon at bounding box center [600, 18] width 5 height 5
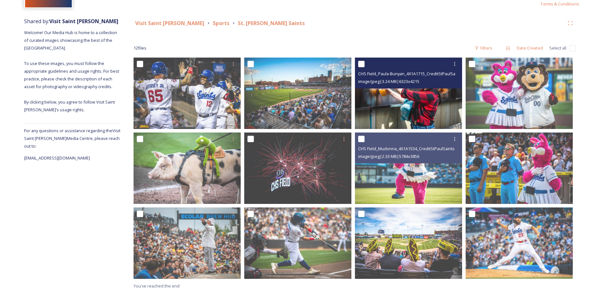
click at [414, 103] on img at bounding box center [408, 93] width 107 height 71
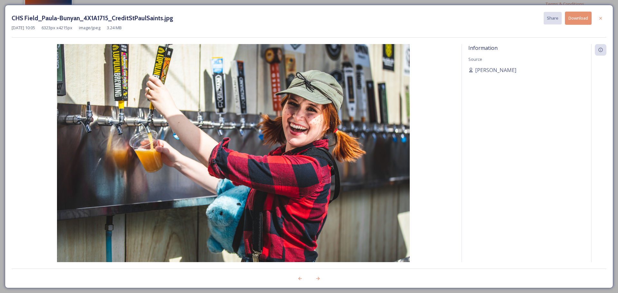
click at [585, 19] on button "Download" at bounding box center [578, 18] width 27 height 13
click at [601, 17] on icon at bounding box center [600, 18] width 5 height 5
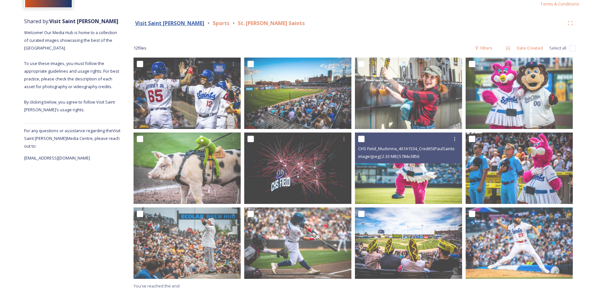
click at [167, 23] on strong "Visit Saint [PERSON_NAME]" at bounding box center [169, 23] width 69 height 7
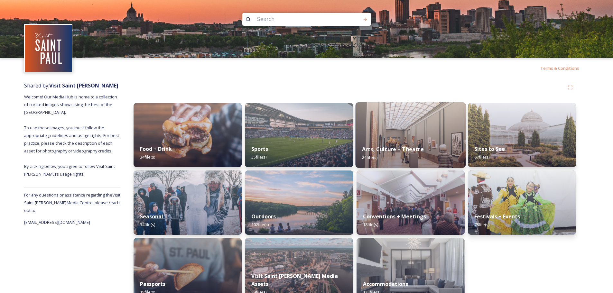
click at [437, 141] on div "Arts, Culture + Theatre 24 file(s)" at bounding box center [411, 153] width 110 height 29
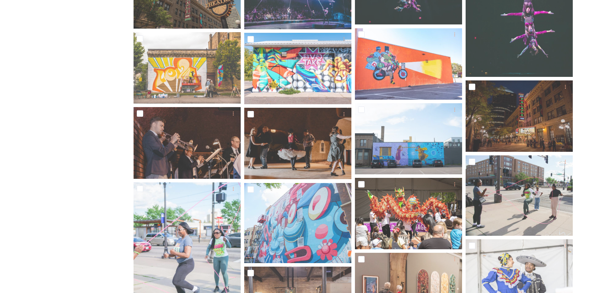
scroll to position [241, 0]
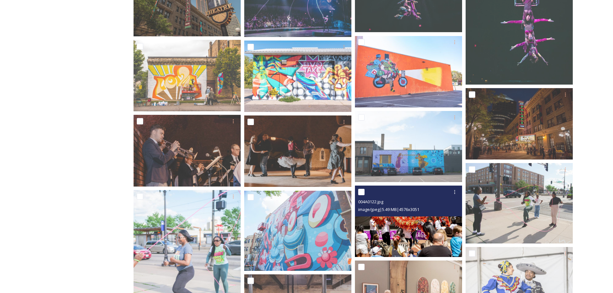
click at [406, 230] on img at bounding box center [408, 221] width 107 height 71
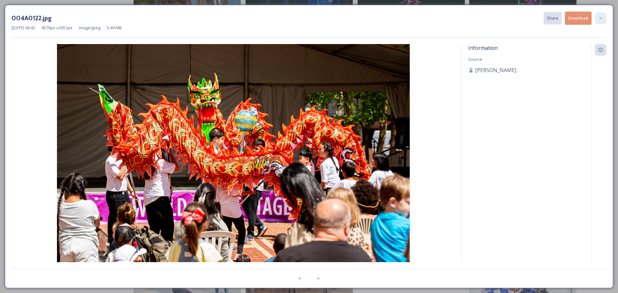
click at [602, 18] on icon at bounding box center [600, 18] width 5 height 5
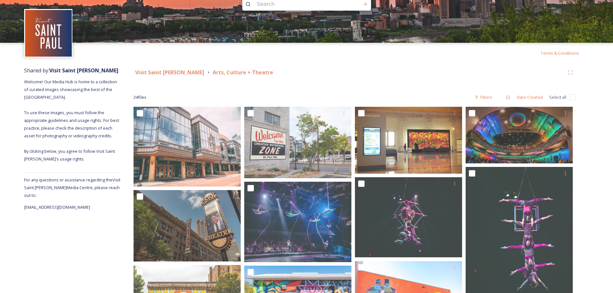
scroll to position [0, 0]
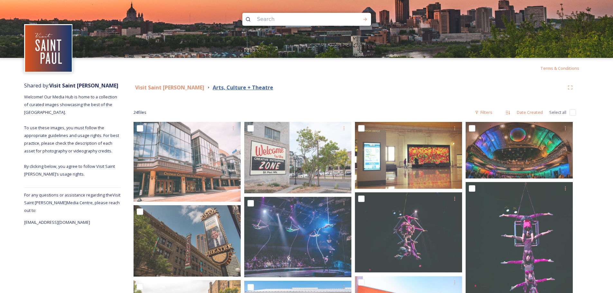
click at [213, 85] on strong "Arts, Culture + Theatre" at bounding box center [243, 87] width 61 height 7
click at [164, 88] on strong "Visit Saint [PERSON_NAME]" at bounding box center [169, 87] width 69 height 7
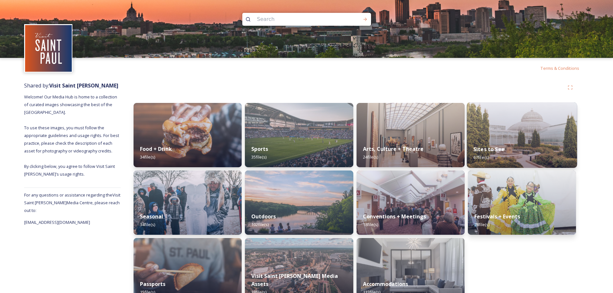
click at [526, 150] on div "Sites to See 67 file(s)" at bounding box center [522, 153] width 110 height 29
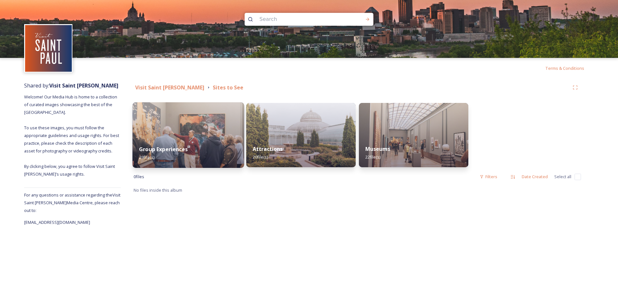
click at [224, 154] on div "Group Experiences 29 file(s)" at bounding box center [189, 153] width 112 height 29
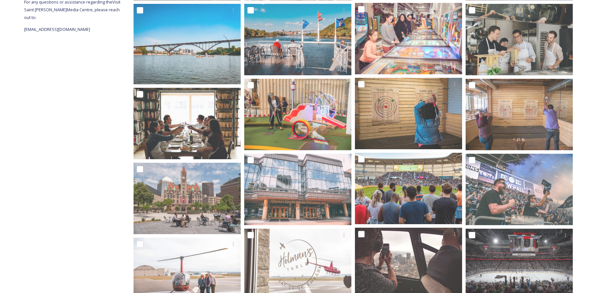
scroll to position [225, 0]
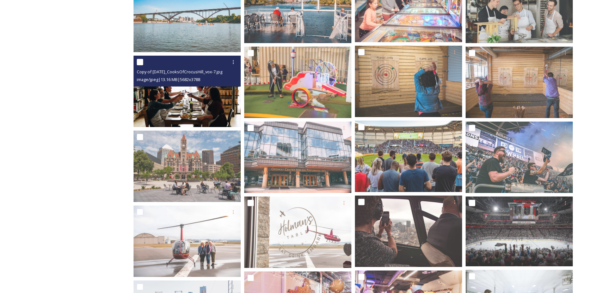
click at [182, 98] on img at bounding box center [187, 91] width 107 height 71
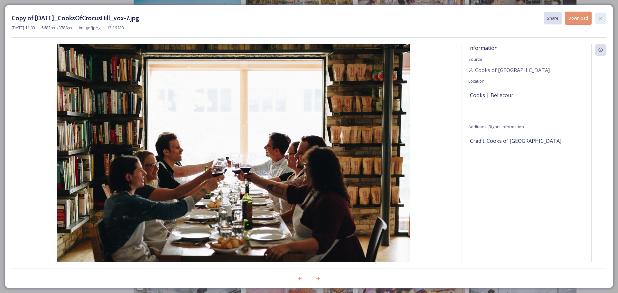
click at [603, 17] on icon at bounding box center [600, 18] width 5 height 5
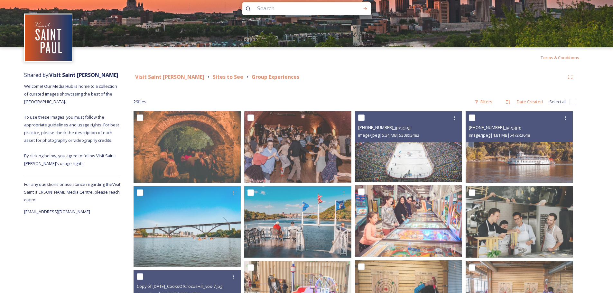
scroll to position [0, 0]
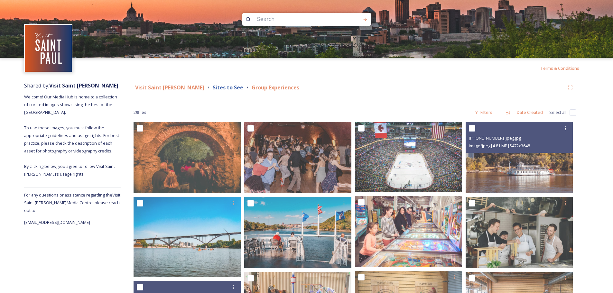
click at [213, 88] on strong "Sites to See" at bounding box center [228, 87] width 31 height 7
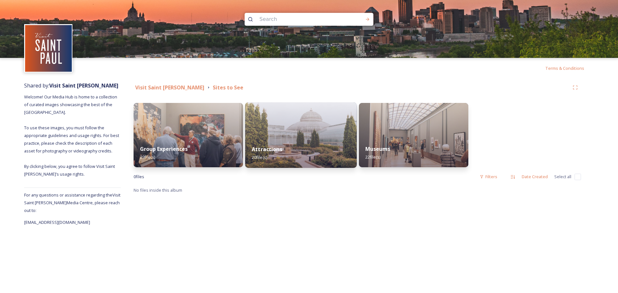
click at [328, 152] on div "Attractions 20 file(s)" at bounding box center [301, 153] width 112 height 29
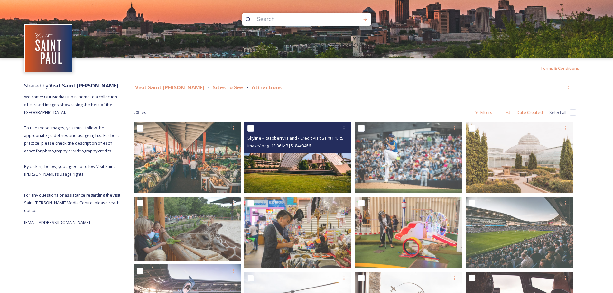
click at [308, 175] on img at bounding box center [297, 157] width 107 height 71
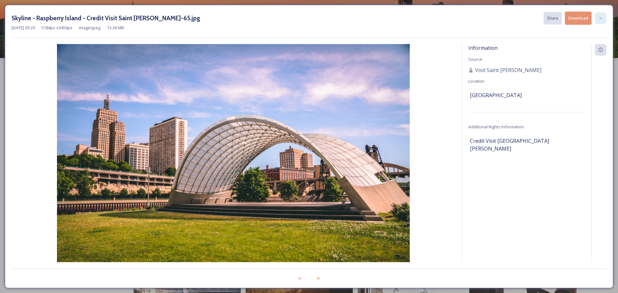
click at [600, 22] on div at bounding box center [601, 19] width 12 height 12
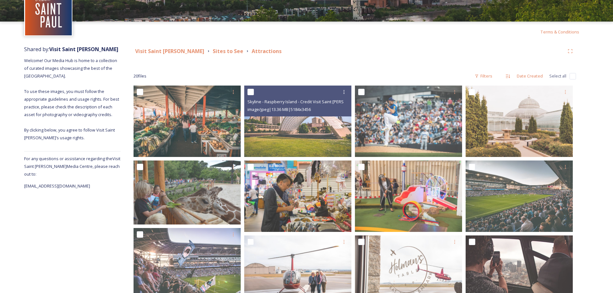
scroll to position [24, 0]
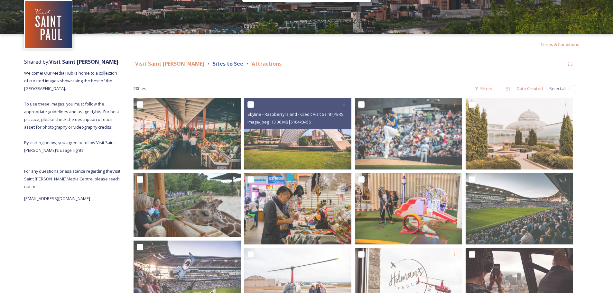
click at [213, 64] on strong "Sites to See" at bounding box center [228, 63] width 31 height 7
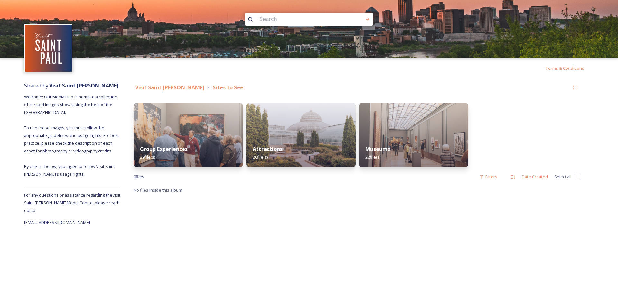
click at [160, 83] on div "Visit Saint Paul Sites to See" at bounding box center [358, 88] width 448 height 12
click at [160, 87] on strong "Visit Saint [PERSON_NAME]" at bounding box center [169, 87] width 69 height 7
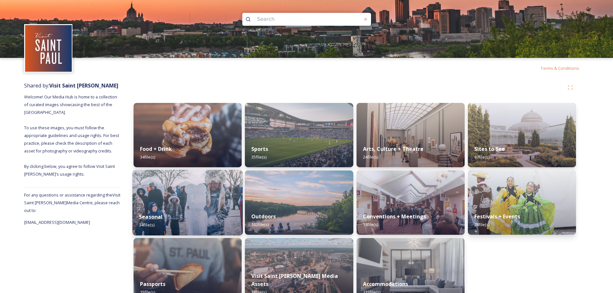
click at [203, 204] on img at bounding box center [188, 203] width 110 height 66
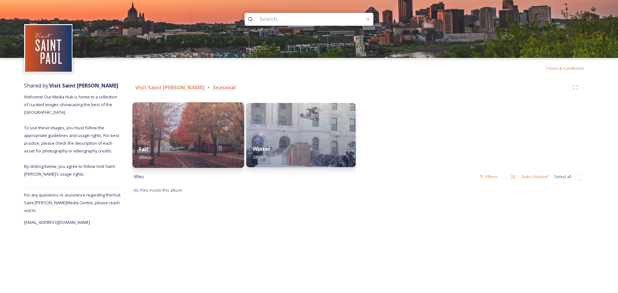
click at [197, 148] on div "Fall 6 file(s)" at bounding box center [189, 153] width 112 height 29
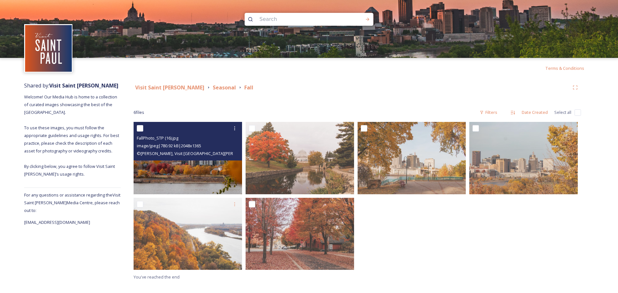
click at [224, 175] on img at bounding box center [188, 158] width 109 height 72
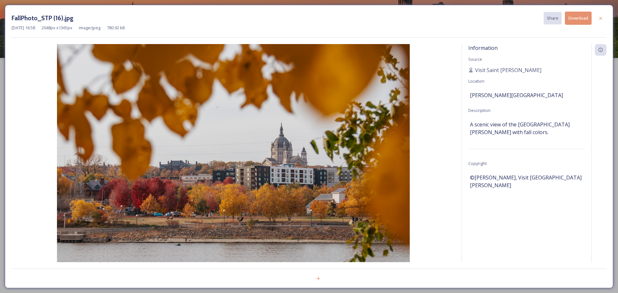
click at [596, 18] on div at bounding box center [601, 19] width 12 height 12
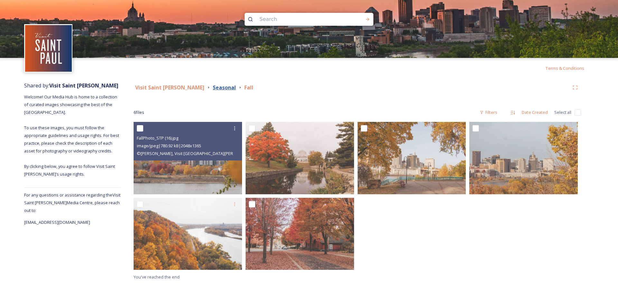
click at [213, 88] on strong "Seasonal" at bounding box center [224, 87] width 23 height 7
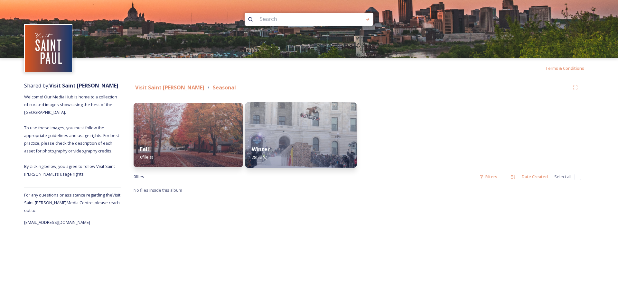
click at [254, 128] on img at bounding box center [301, 135] width 112 height 66
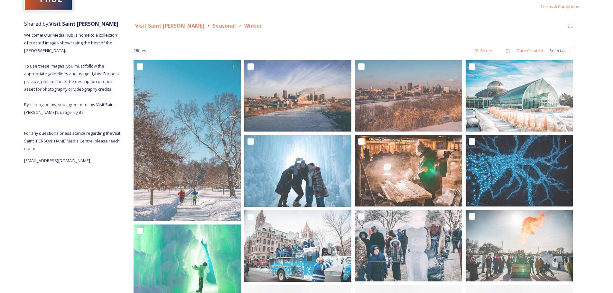
scroll to position [64, 0]
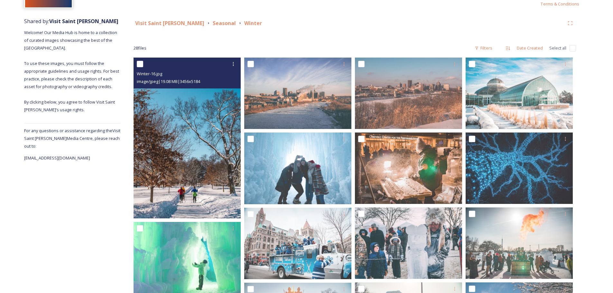
click at [210, 159] on img at bounding box center [187, 138] width 107 height 161
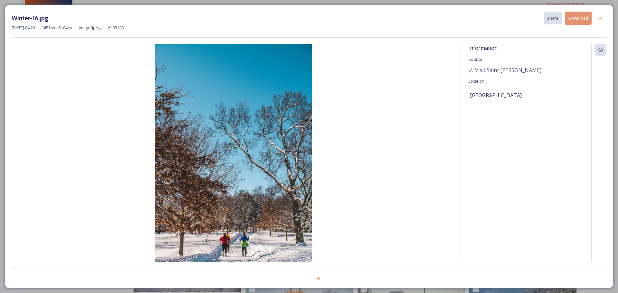
click at [587, 16] on button "Download" at bounding box center [578, 18] width 27 height 13
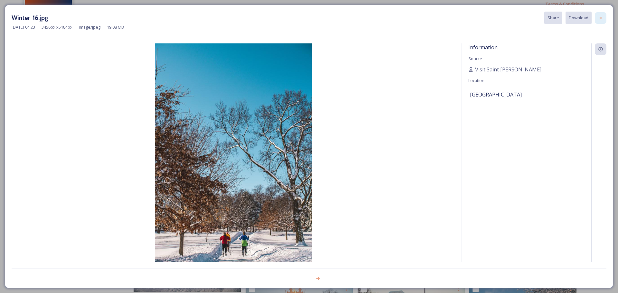
click at [601, 17] on icon at bounding box center [601, 17] width 3 height 3
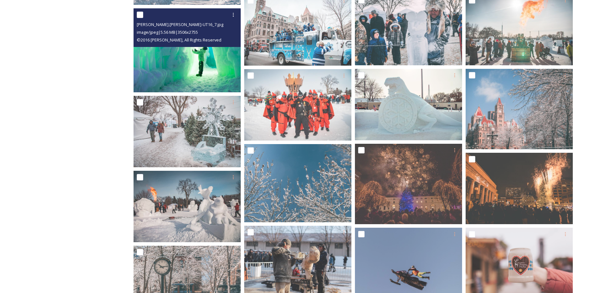
scroll to position [290, 0]
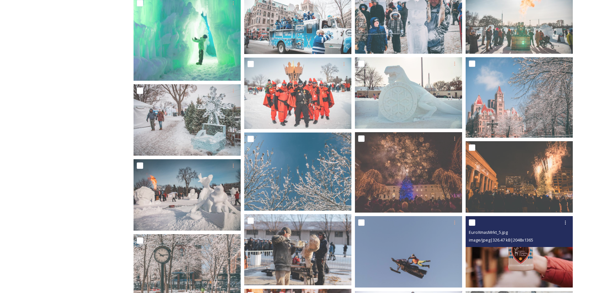
click at [539, 258] on img at bounding box center [519, 251] width 107 height 71
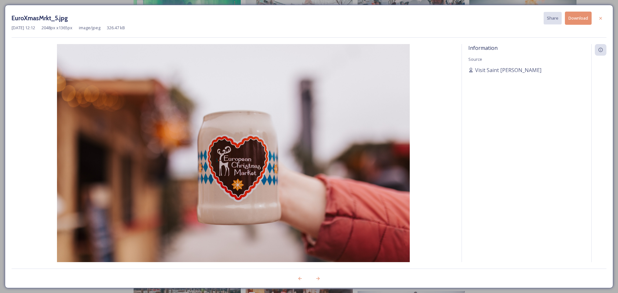
drag, startPoint x: 603, startPoint y: 17, endPoint x: 601, endPoint y: 20, distance: 3.9
click at [603, 17] on div at bounding box center [601, 19] width 12 height 12
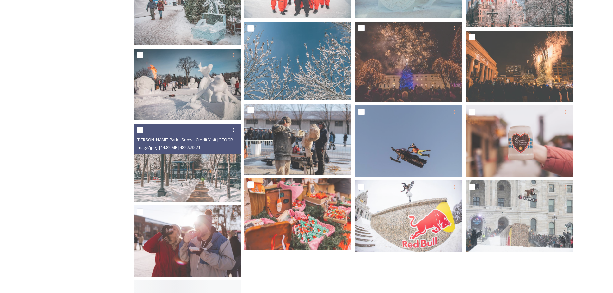
scroll to position [419, 0]
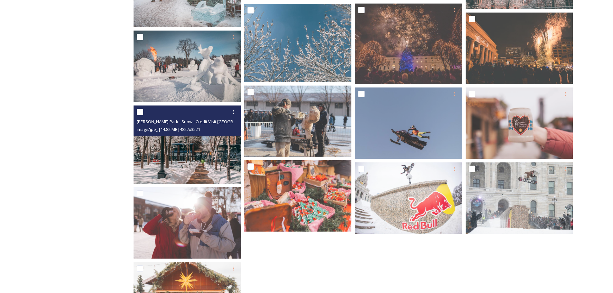
click at [198, 130] on span "image/jpeg | 14.82 MB | 4827 x 3521" at bounding box center [168, 130] width 63 height 6
click at [204, 160] on img at bounding box center [187, 145] width 107 height 78
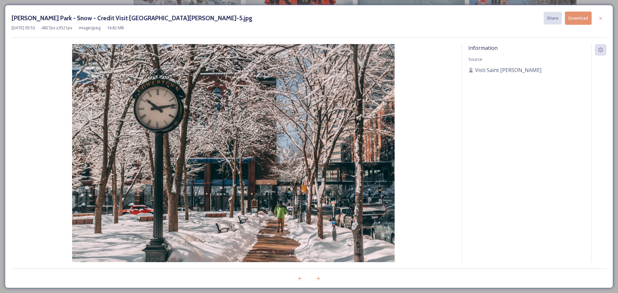
click at [582, 15] on button "Download" at bounding box center [578, 18] width 27 height 13
drag, startPoint x: 600, startPoint y: 19, endPoint x: 599, endPoint y: 23, distance: 4.2
click at [600, 19] on icon at bounding box center [600, 17] width 5 height 5
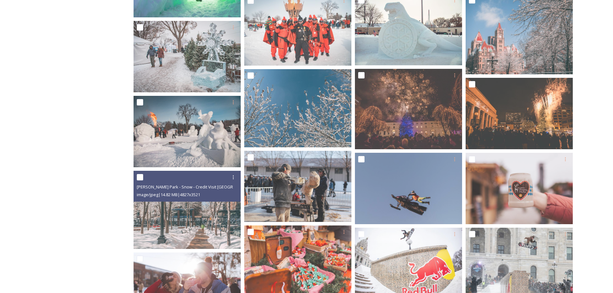
scroll to position [312, 0]
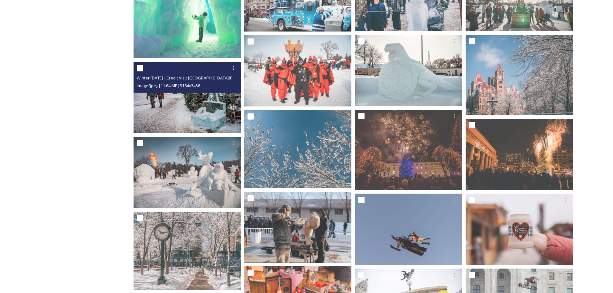
click at [213, 106] on img at bounding box center [187, 97] width 107 height 71
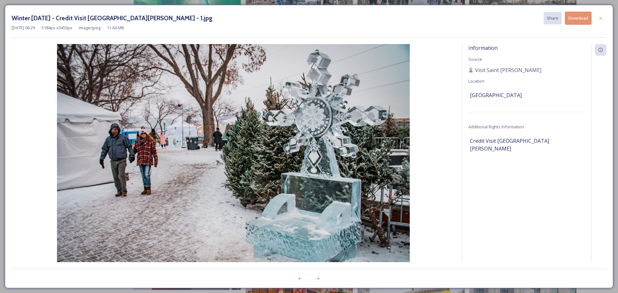
click at [600, 19] on icon at bounding box center [600, 18] width 5 height 5
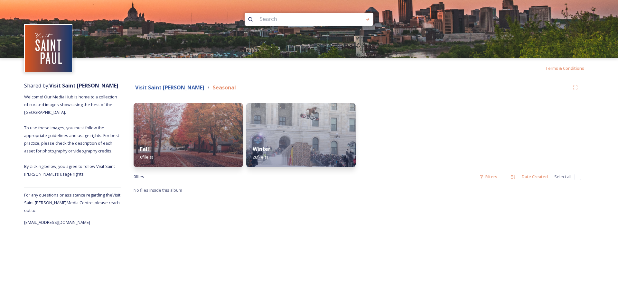
click at [169, 88] on strong "Visit Saint [PERSON_NAME]" at bounding box center [169, 87] width 69 height 7
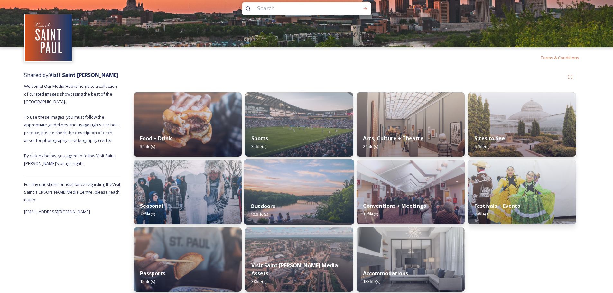
scroll to position [16, 0]
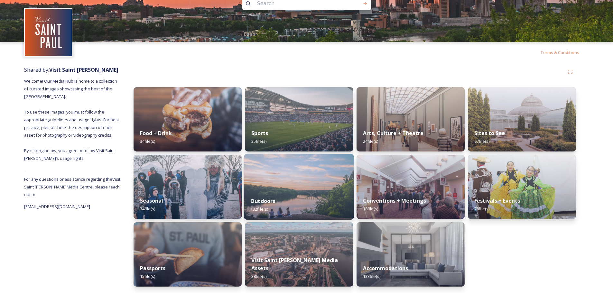
click at [310, 181] on img at bounding box center [299, 187] width 110 height 66
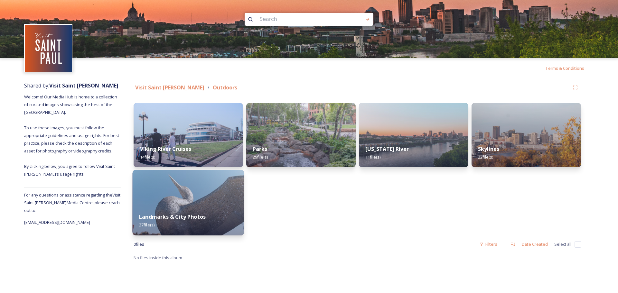
click at [227, 191] on img at bounding box center [189, 203] width 112 height 66
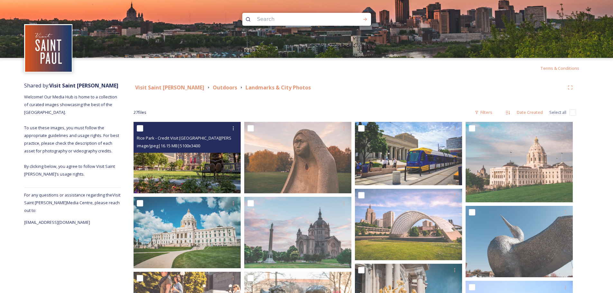
click at [193, 162] on img at bounding box center [187, 157] width 107 height 71
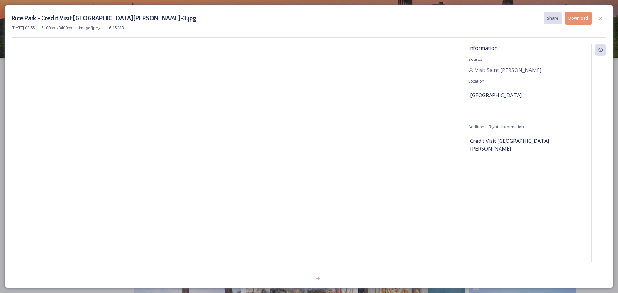
click at [576, 17] on button "Download" at bounding box center [578, 18] width 27 height 13
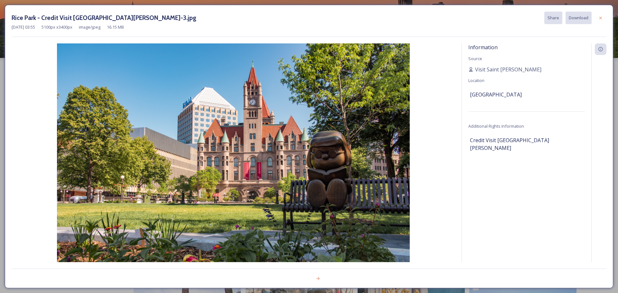
click at [600, 19] on icon at bounding box center [600, 17] width 5 height 5
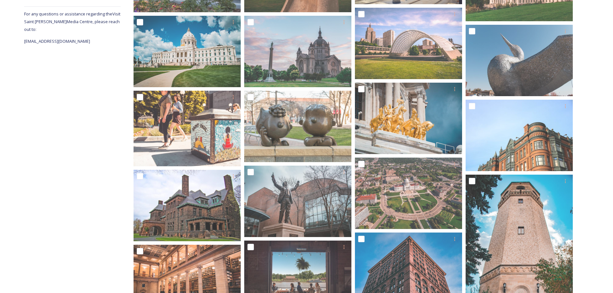
scroll to position [193, 0]
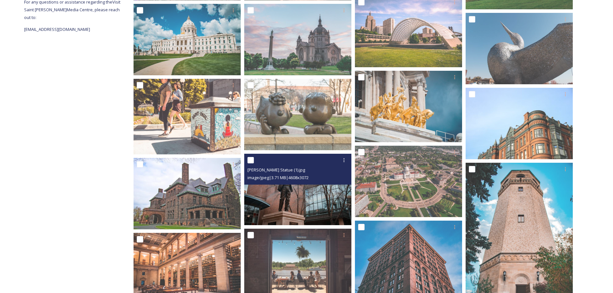
click at [318, 198] on img at bounding box center [297, 189] width 107 height 71
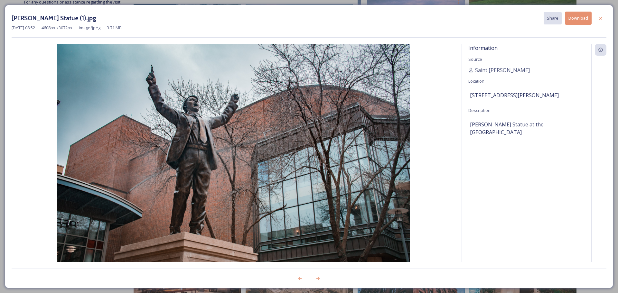
click at [570, 22] on button "Download" at bounding box center [578, 18] width 27 height 13
click at [602, 19] on icon at bounding box center [600, 17] width 5 height 5
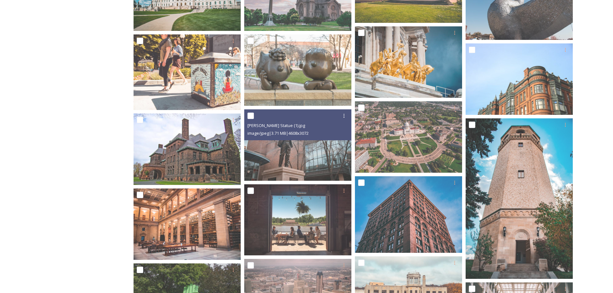
scroll to position [322, 0]
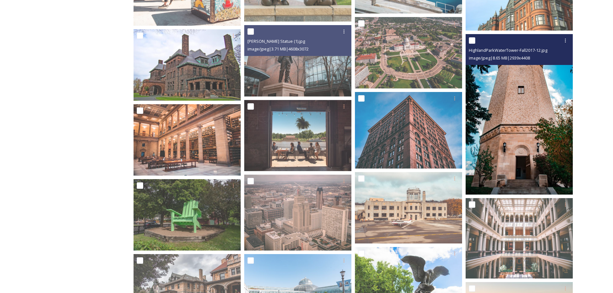
click at [535, 116] on img at bounding box center [519, 114] width 107 height 161
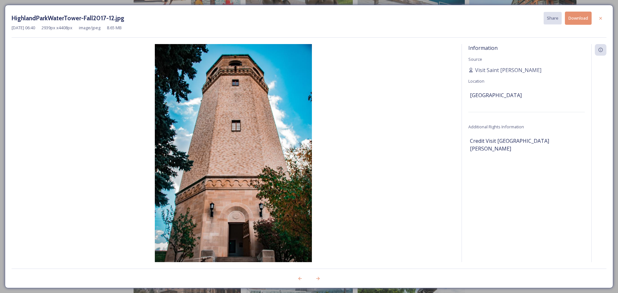
click at [578, 21] on button "Download" at bounding box center [578, 18] width 27 height 13
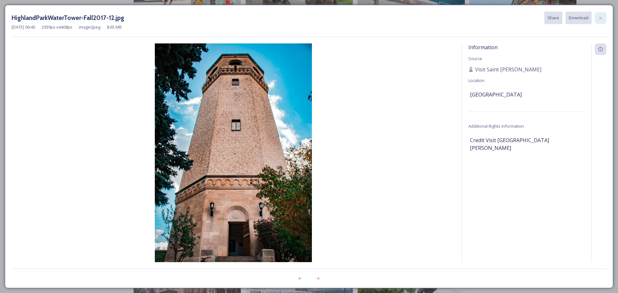
click at [601, 20] on icon at bounding box center [600, 17] width 5 height 5
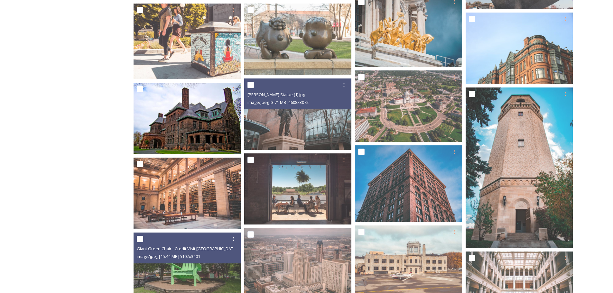
scroll to position [236, 0]
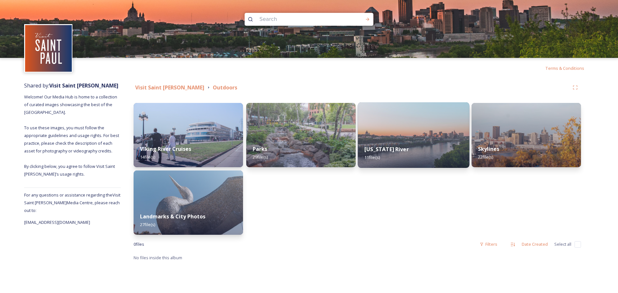
click at [424, 149] on div "Mississippi River 11 file(s)" at bounding box center [414, 153] width 112 height 29
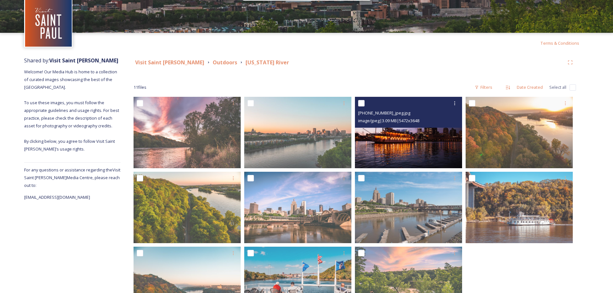
scroll to position [8, 0]
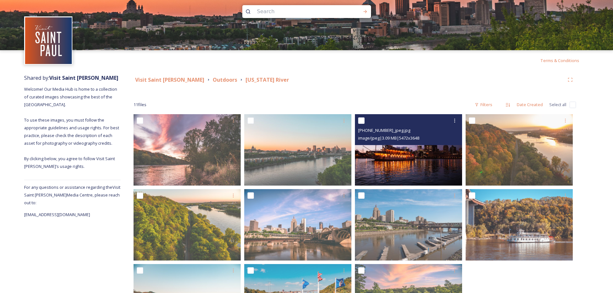
click at [402, 161] on img at bounding box center [408, 149] width 107 height 71
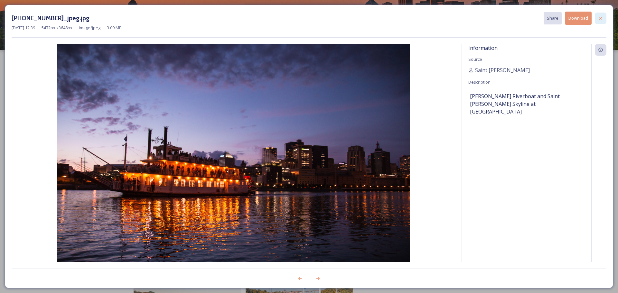
drag, startPoint x: 605, startPoint y: 18, endPoint x: 361, endPoint y: 2, distance: 244.6
click at [604, 18] on div at bounding box center [601, 19] width 12 height 12
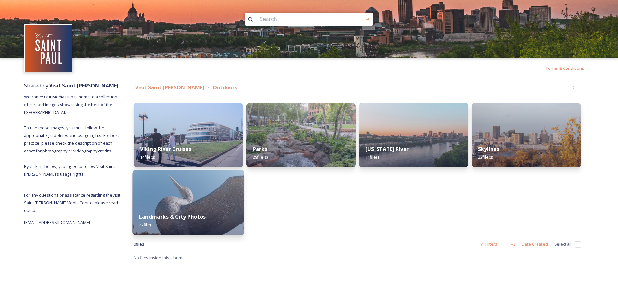
click at [209, 204] on img at bounding box center [189, 203] width 112 height 66
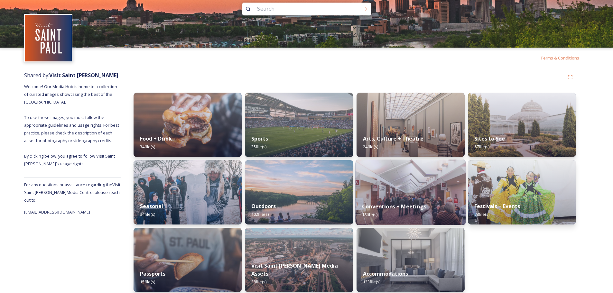
scroll to position [16, 0]
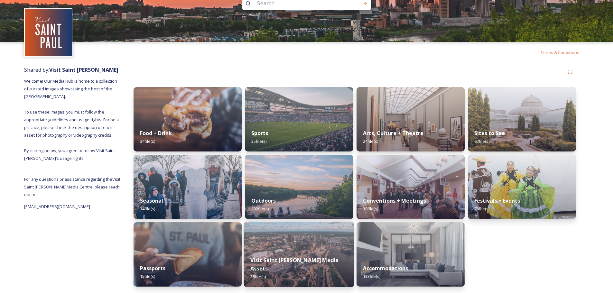
click at [314, 255] on img at bounding box center [299, 255] width 110 height 66
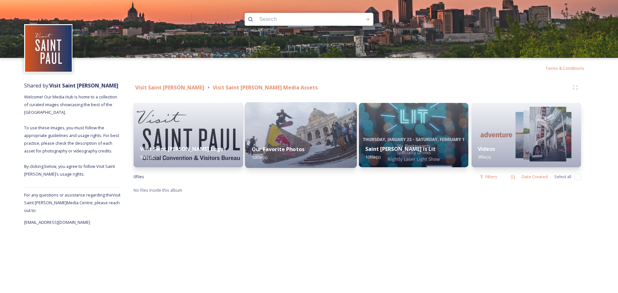
click at [316, 145] on div "Our Favorite Photos 10 file(s)" at bounding box center [301, 153] width 112 height 29
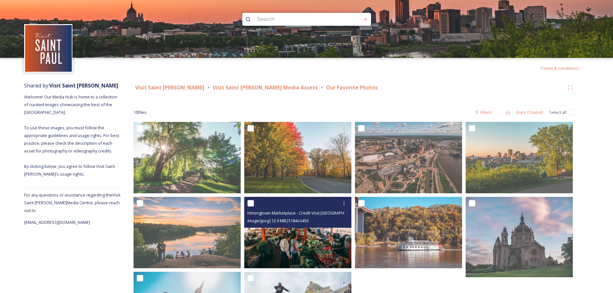
click at [315, 252] on img at bounding box center [297, 232] width 107 height 71
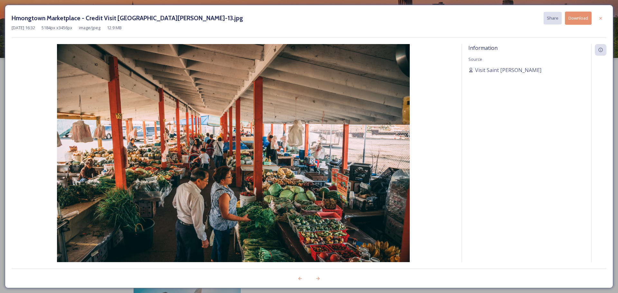
click at [573, 19] on button "Download" at bounding box center [578, 18] width 27 height 13
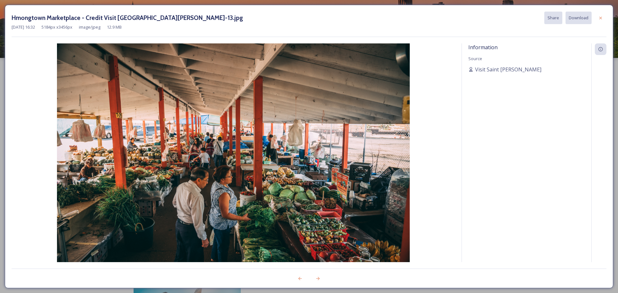
drag, startPoint x: 602, startPoint y: 18, endPoint x: 596, endPoint y: 25, distance: 9.9
click at [602, 18] on icon at bounding box center [600, 17] width 5 height 5
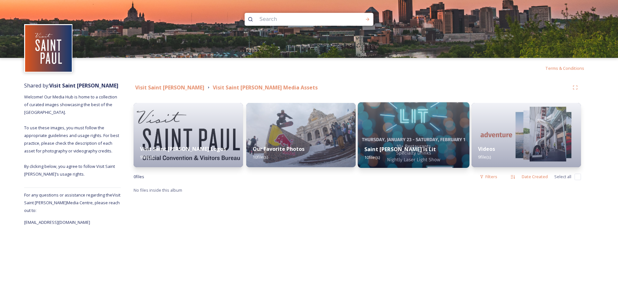
click at [448, 153] on div "Saint Paul is Lit 10 file(s)" at bounding box center [414, 153] width 112 height 29
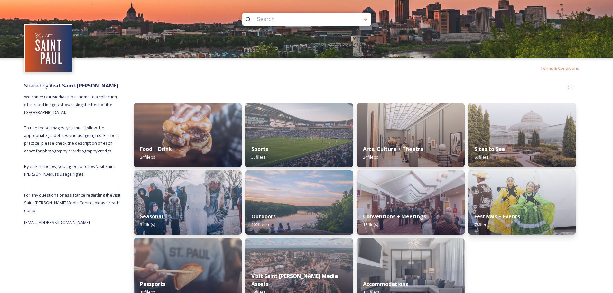
click at [286, 21] on input at bounding box center [298, 19] width 88 height 14
type input "1st national"
click at [369, 20] on div "Run Search" at bounding box center [366, 20] width 12 height 12
